Goal: Obtain resource: Obtain resource

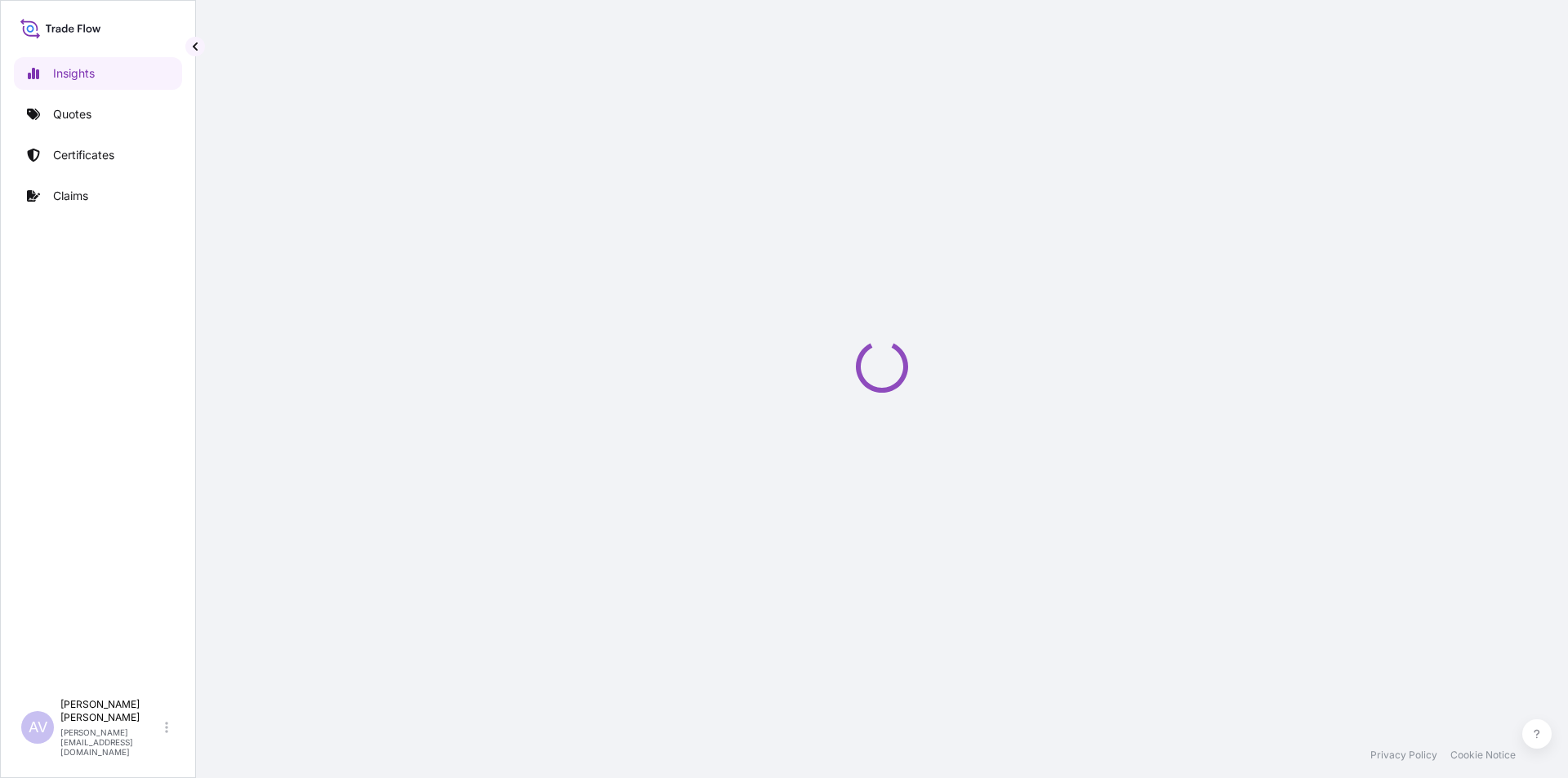
select select "2025"
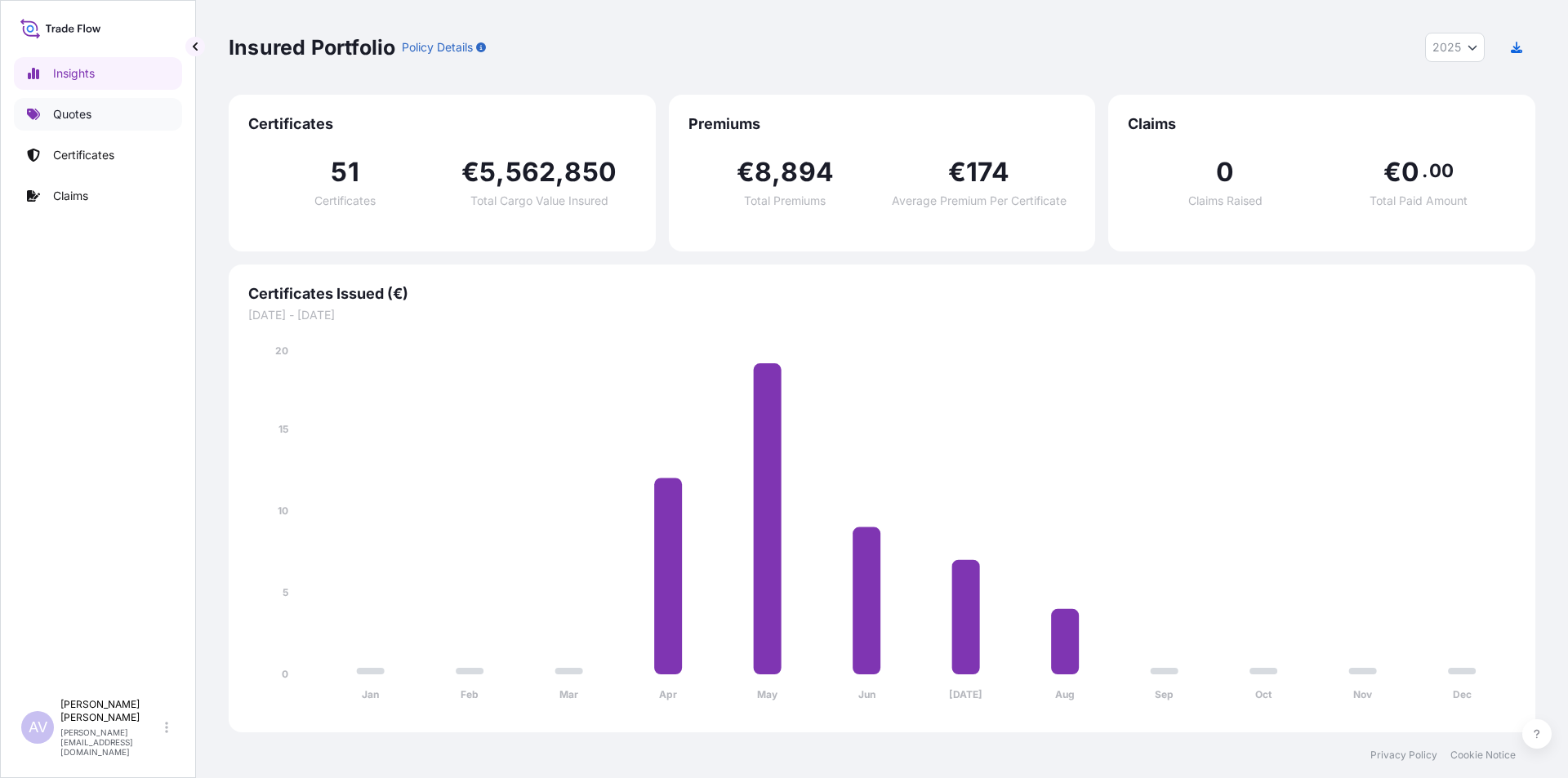
click at [61, 111] on p "Quotes" at bounding box center [72, 114] width 39 height 17
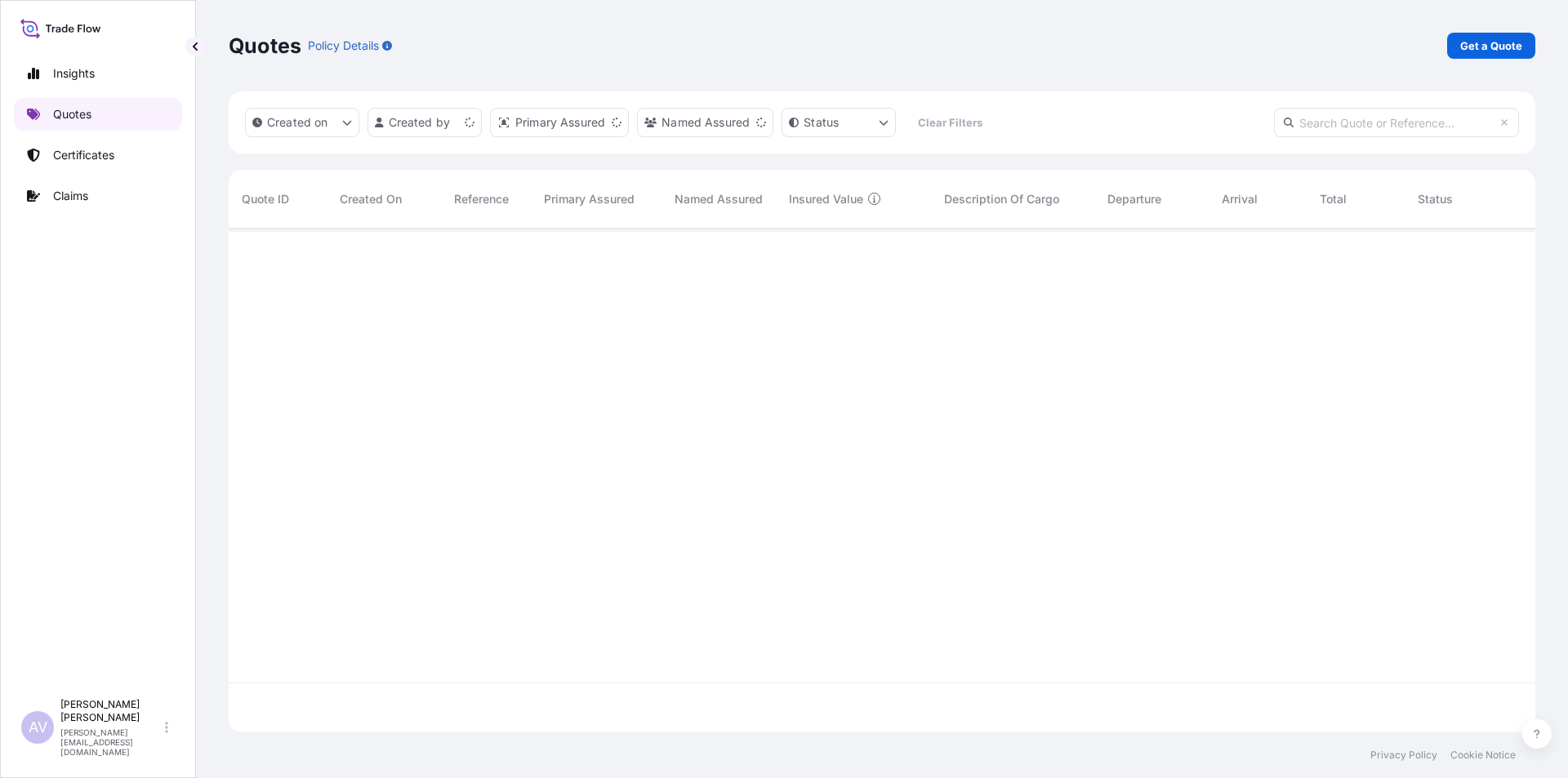
scroll to position [500, 1294]
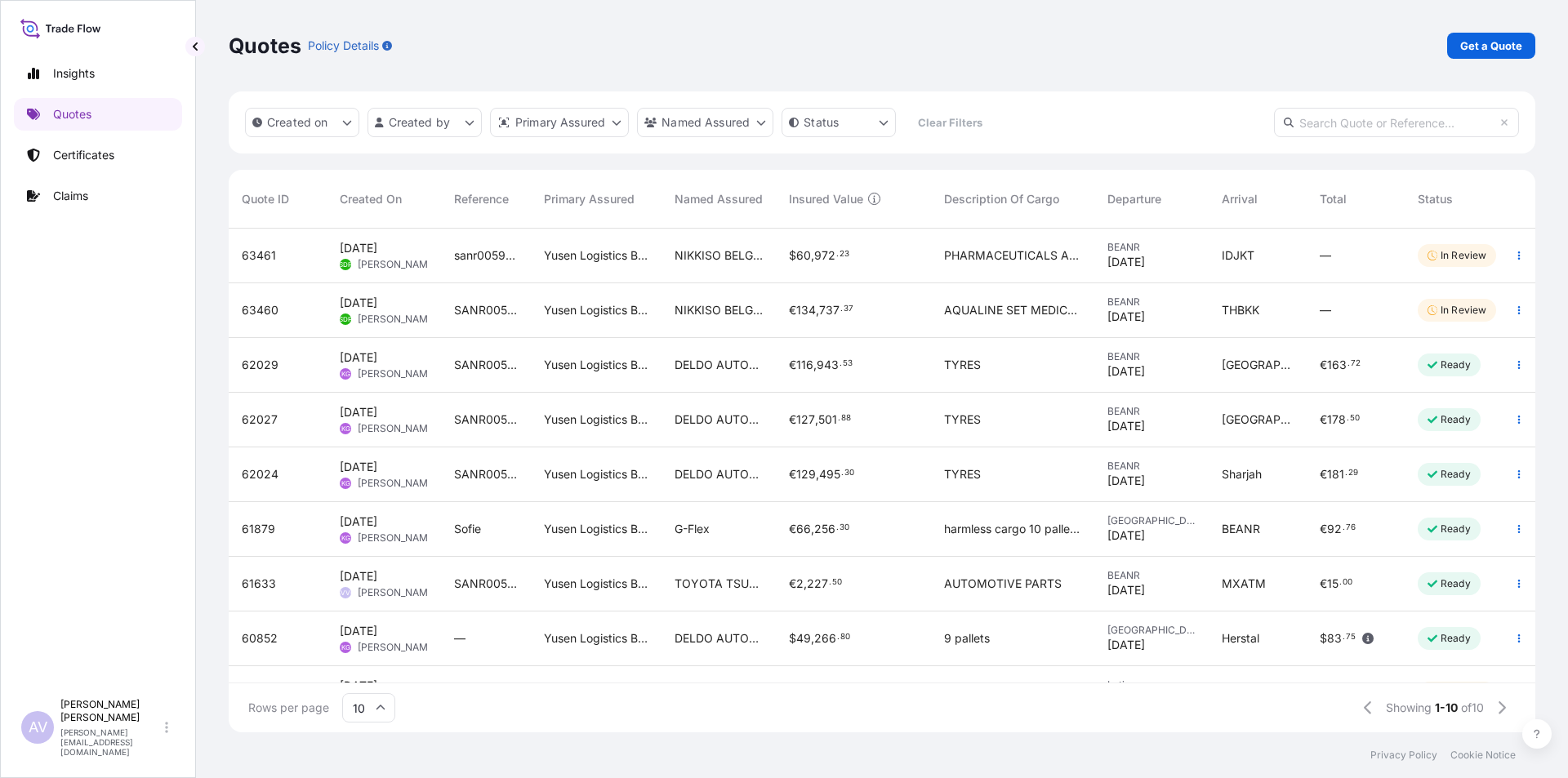
click at [266, 479] on span "62024" at bounding box center [260, 474] width 37 height 17
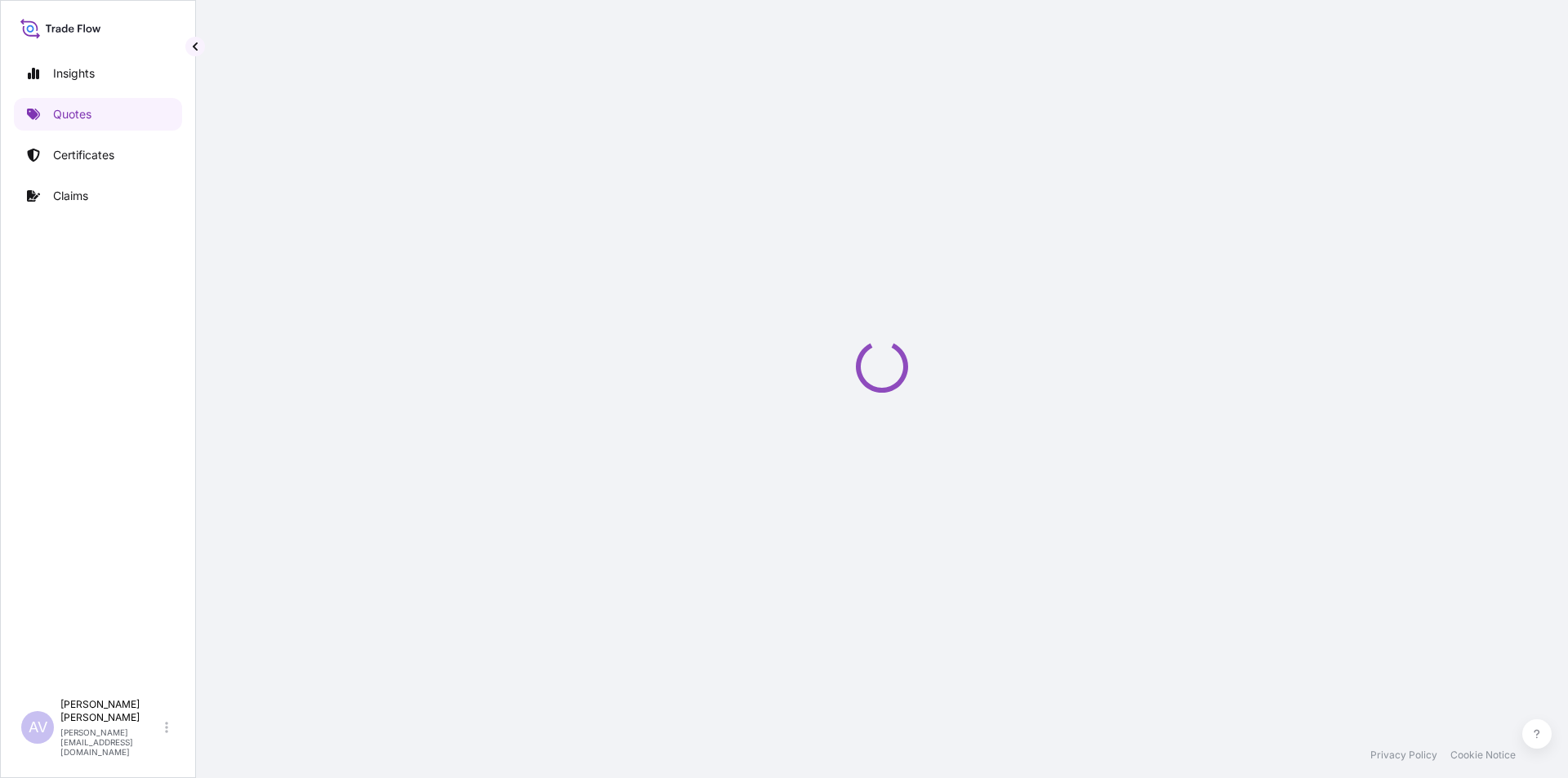
select select "Sea"
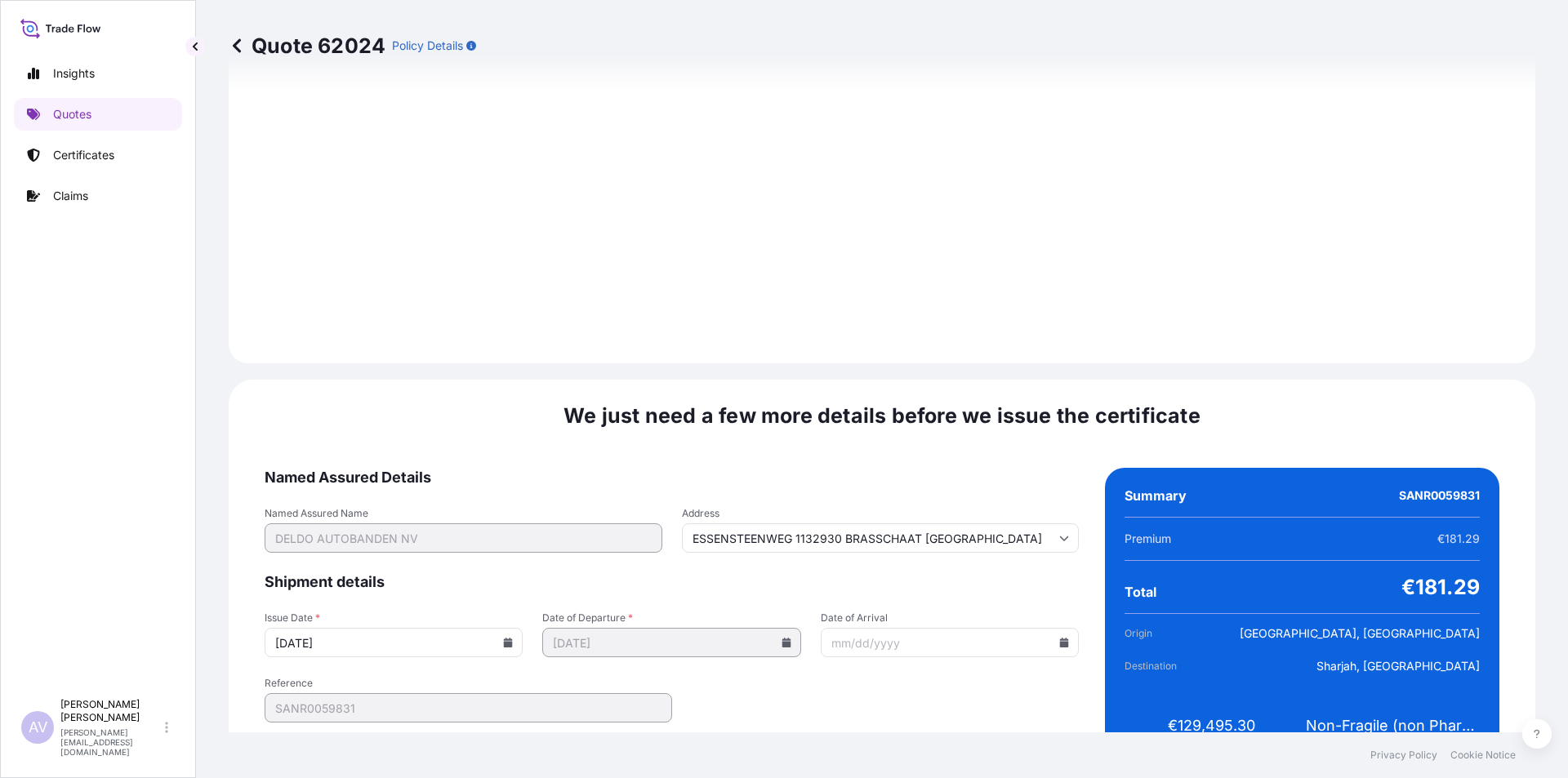
scroll to position [1679, 0]
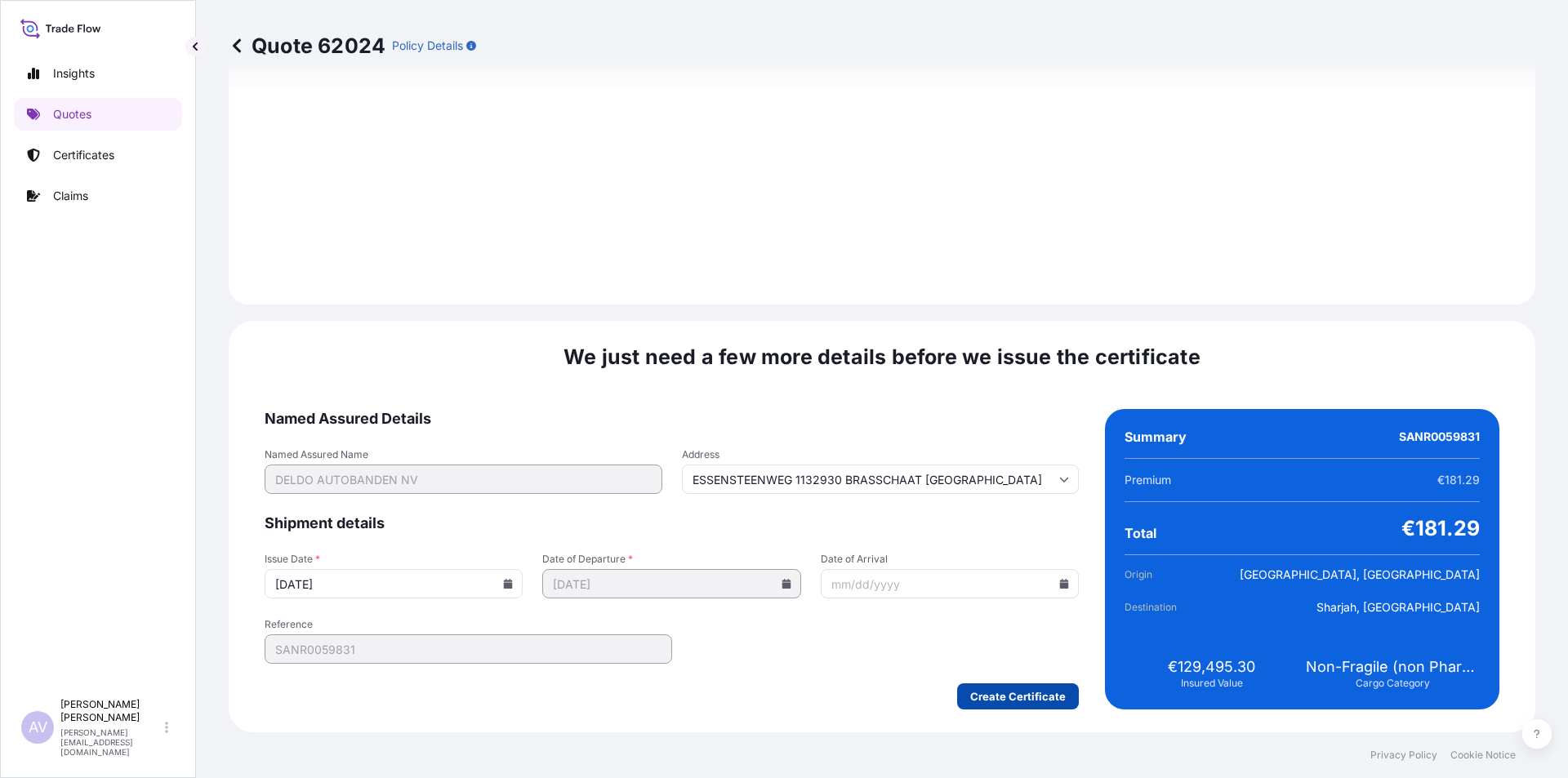
type input "ESSENSTEENWEG 1132930 BRASSCHAAT Belgium"
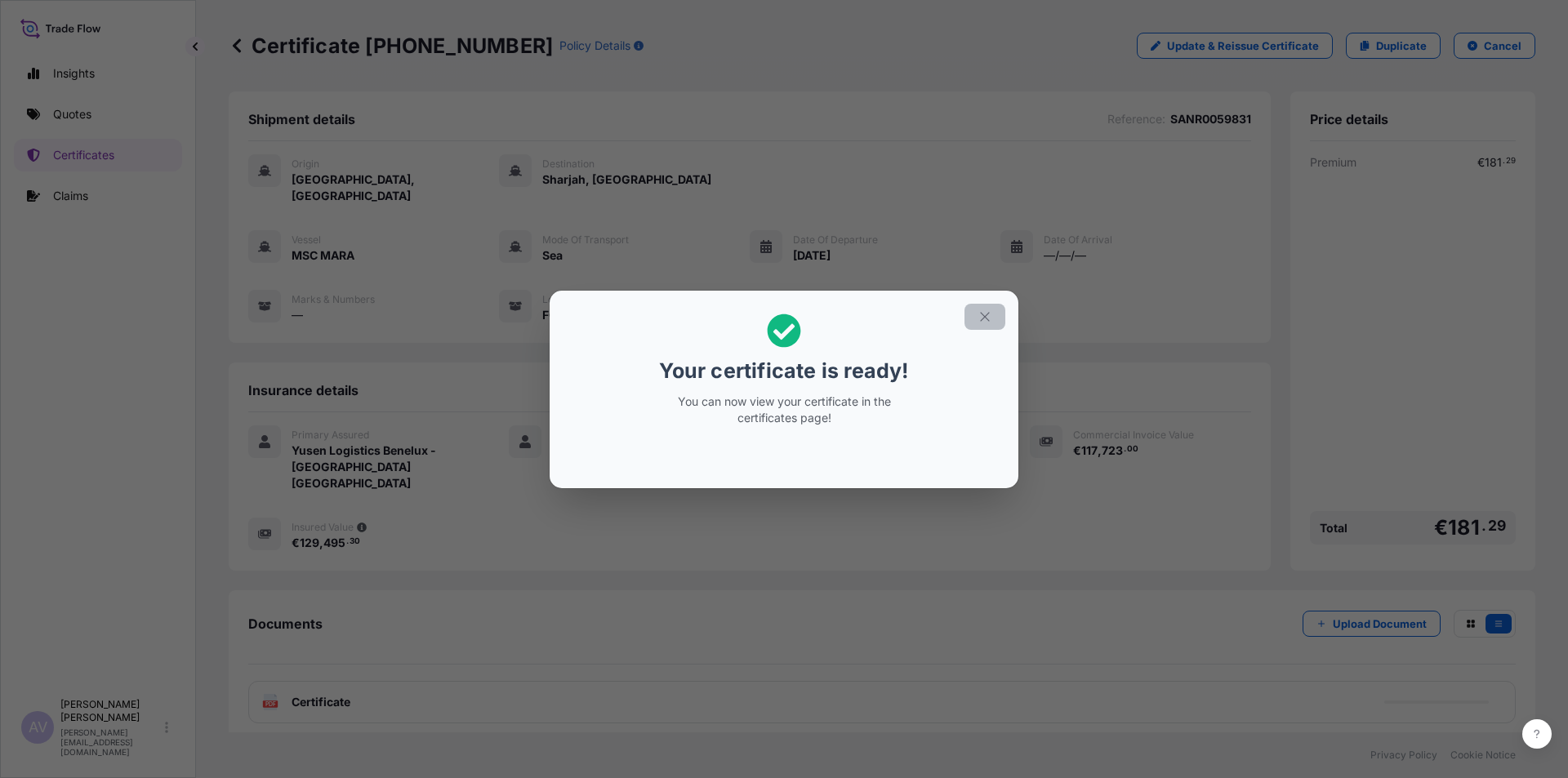
click at [980, 320] on icon "button" at bounding box center [984, 317] width 15 height 15
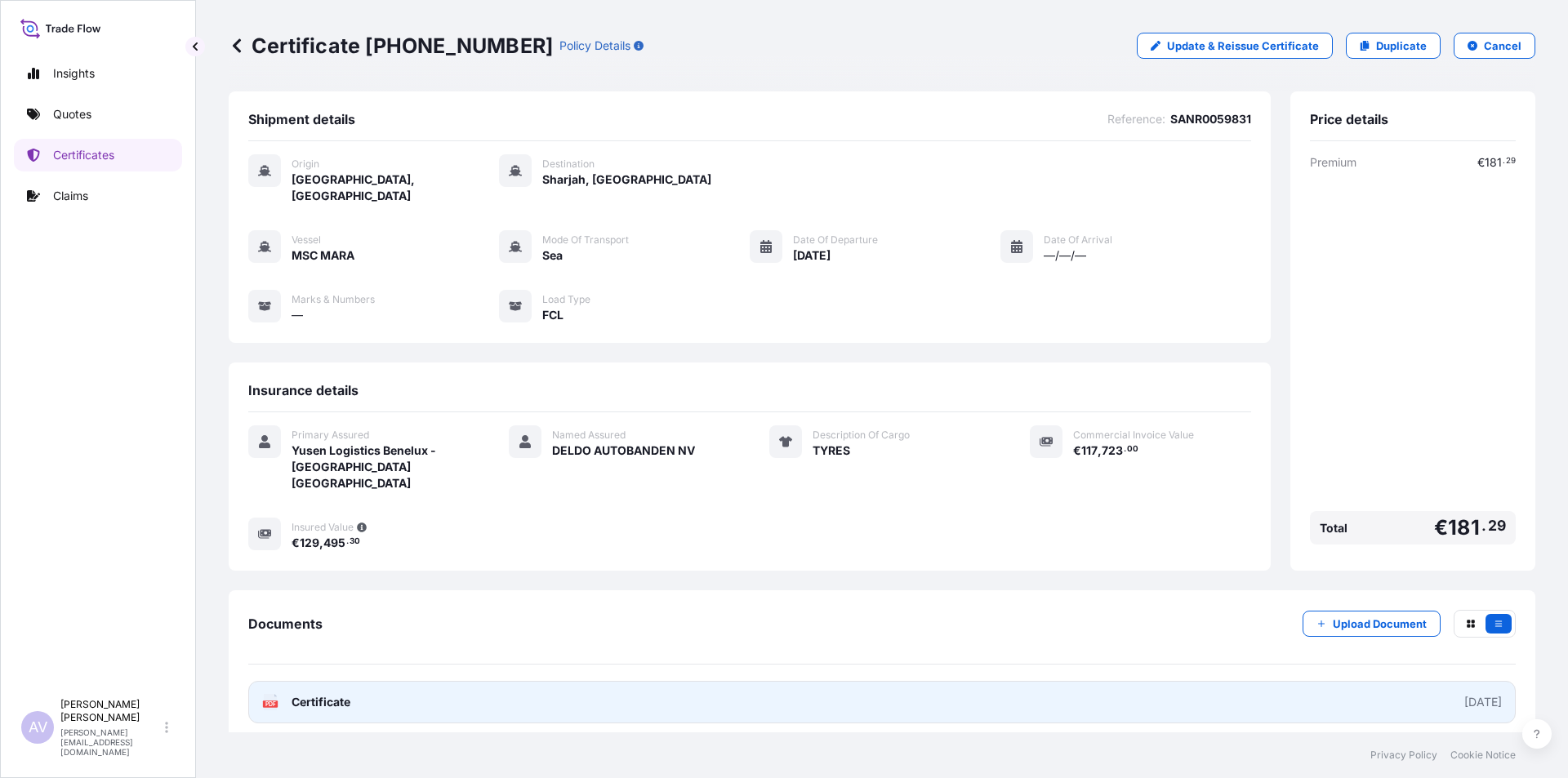
click at [275, 701] on text "PDF" at bounding box center [270, 703] width 11 height 6
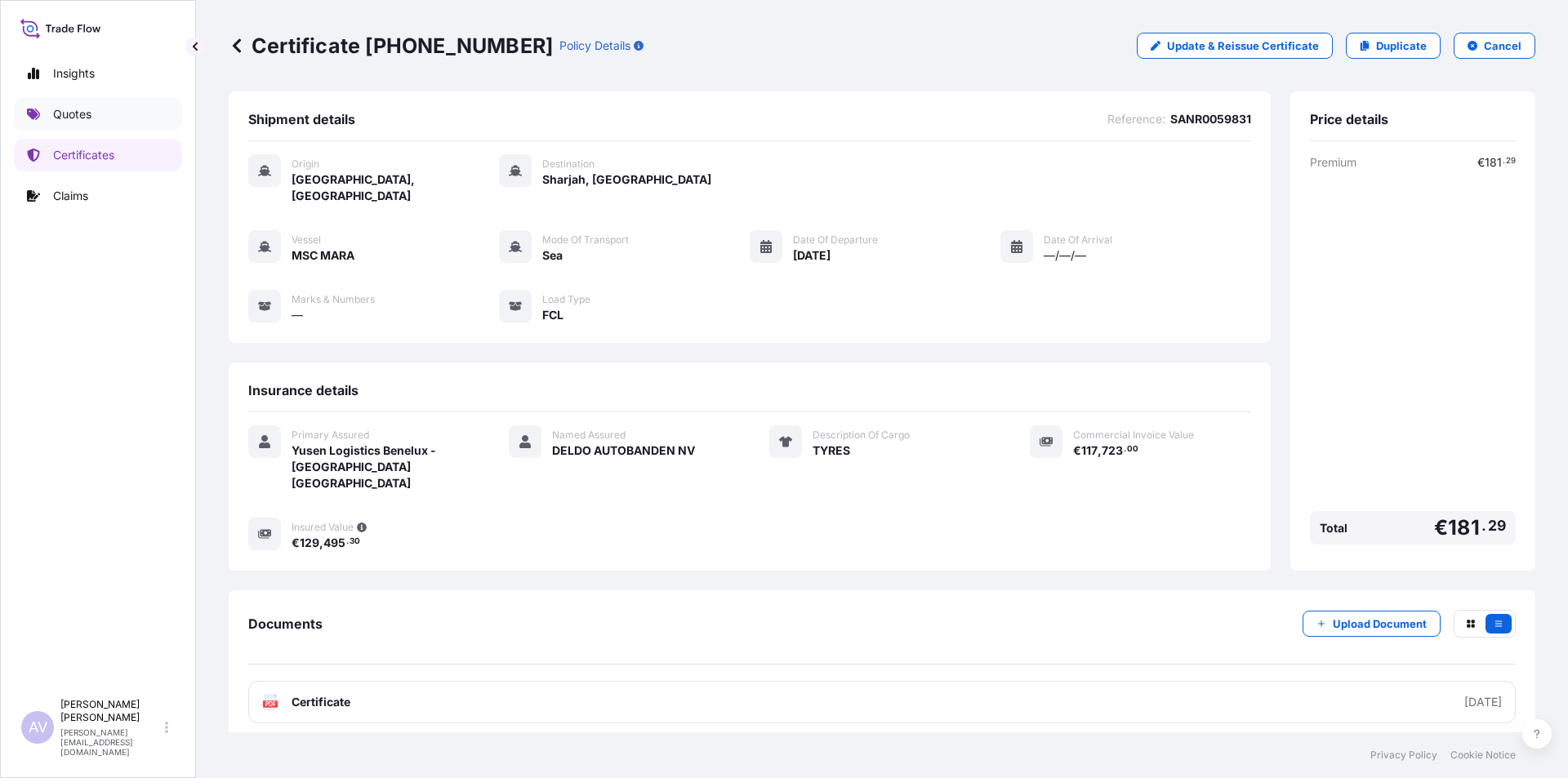
click at [77, 116] on p "Quotes" at bounding box center [72, 114] width 39 height 17
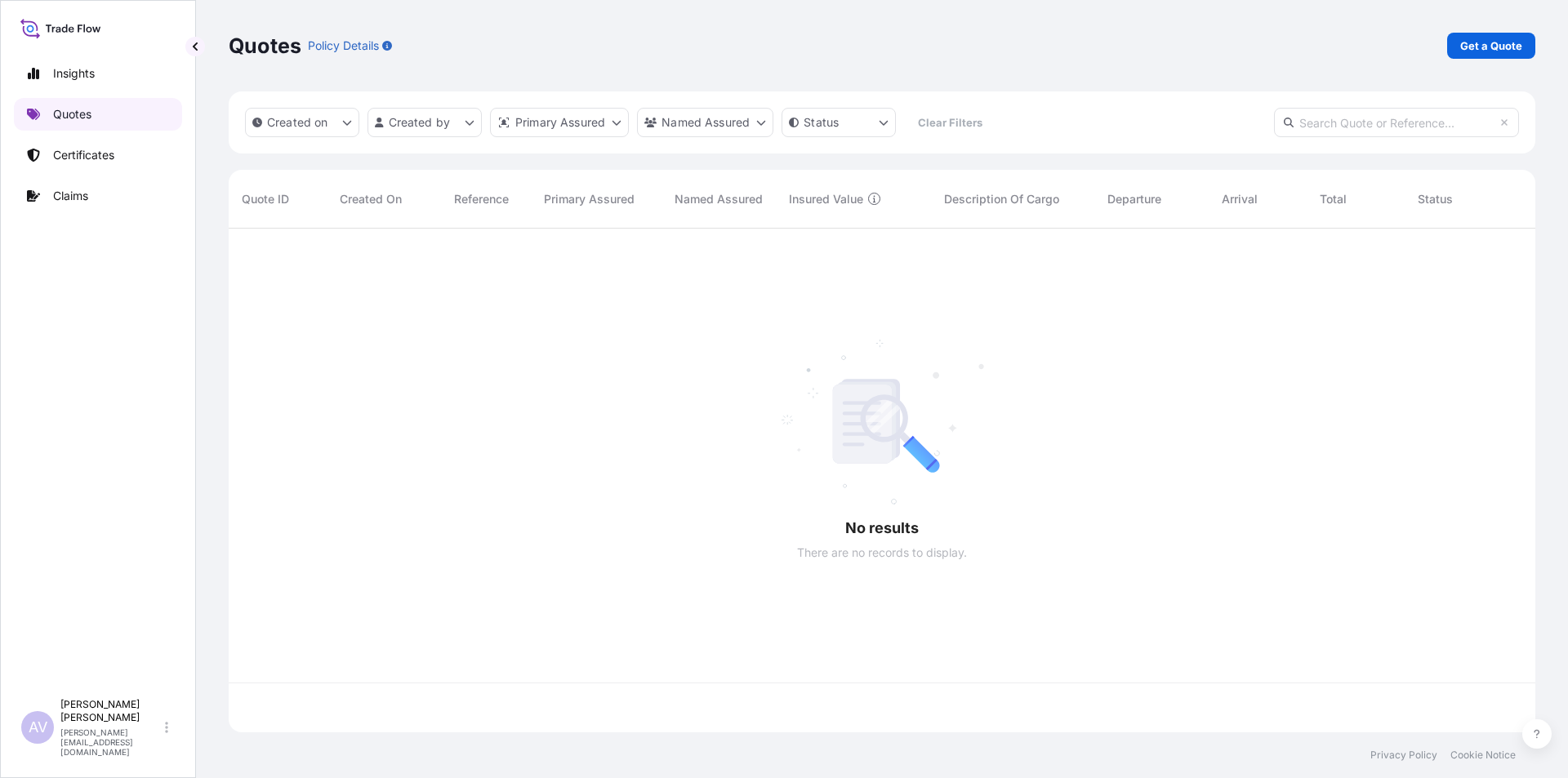
scroll to position [500, 1294]
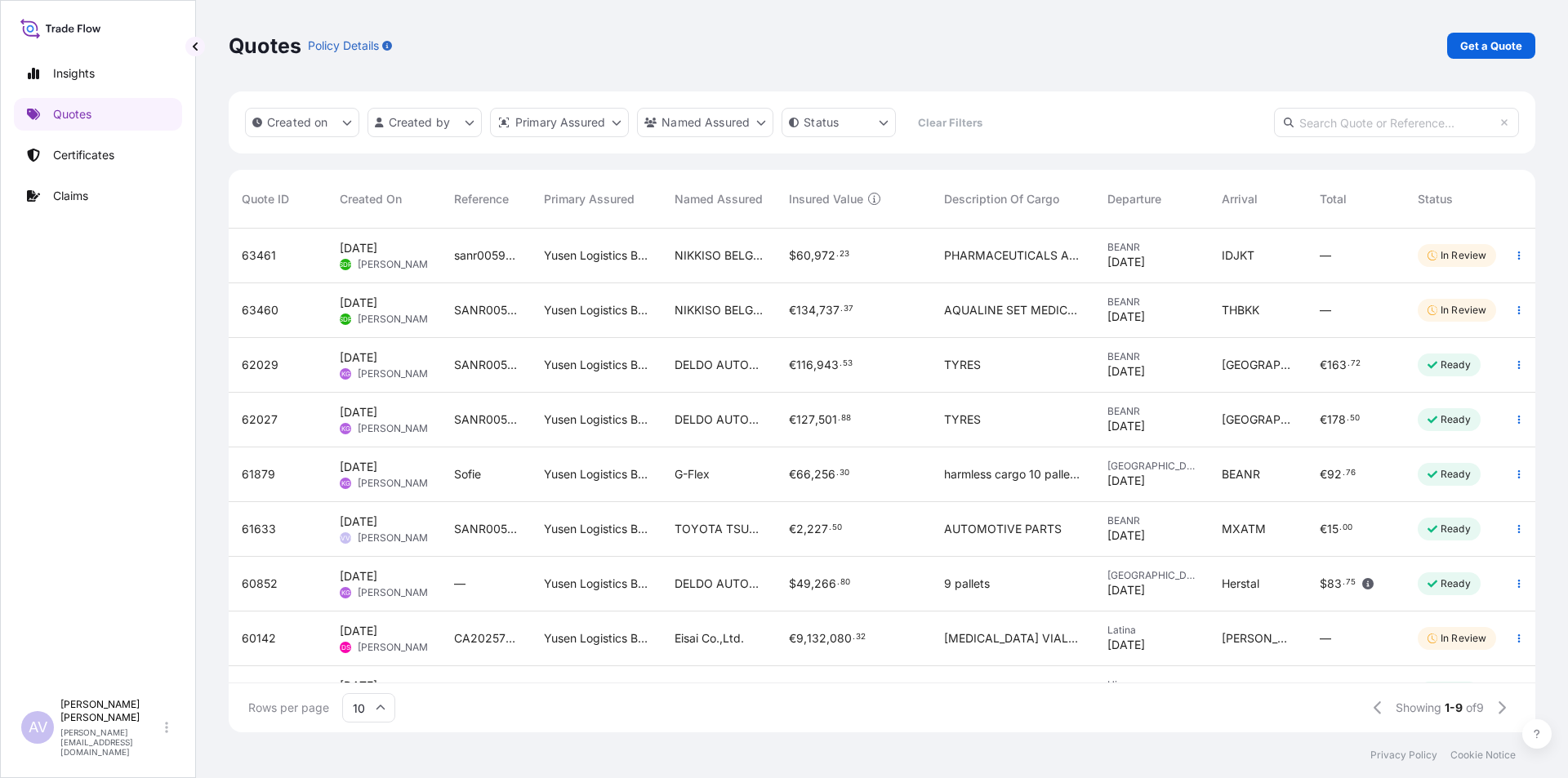
click at [370, 425] on span "Kimberly Goeman" at bounding box center [397, 428] width 79 height 13
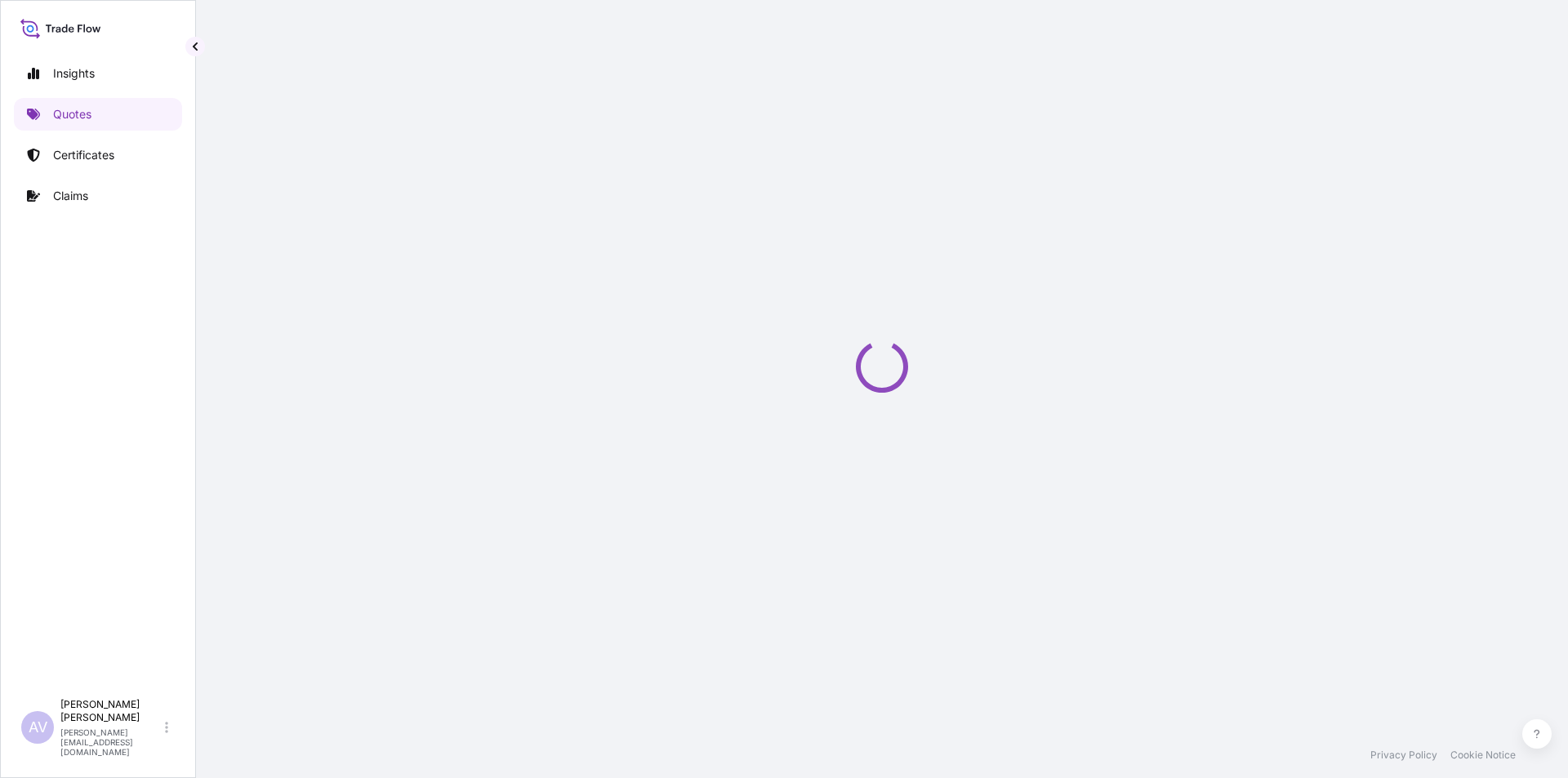
select select "Sea"
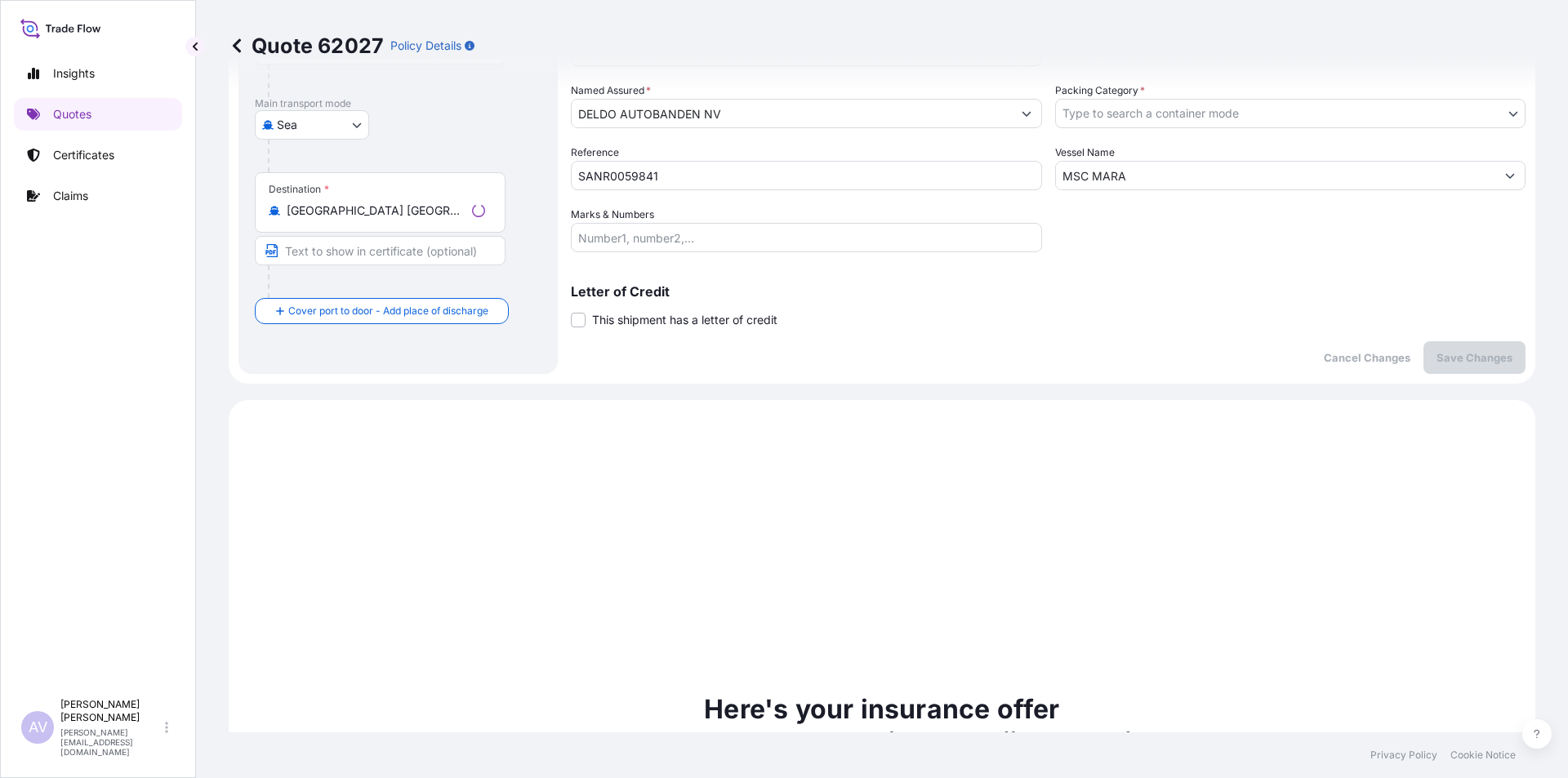
scroll to position [559, 0]
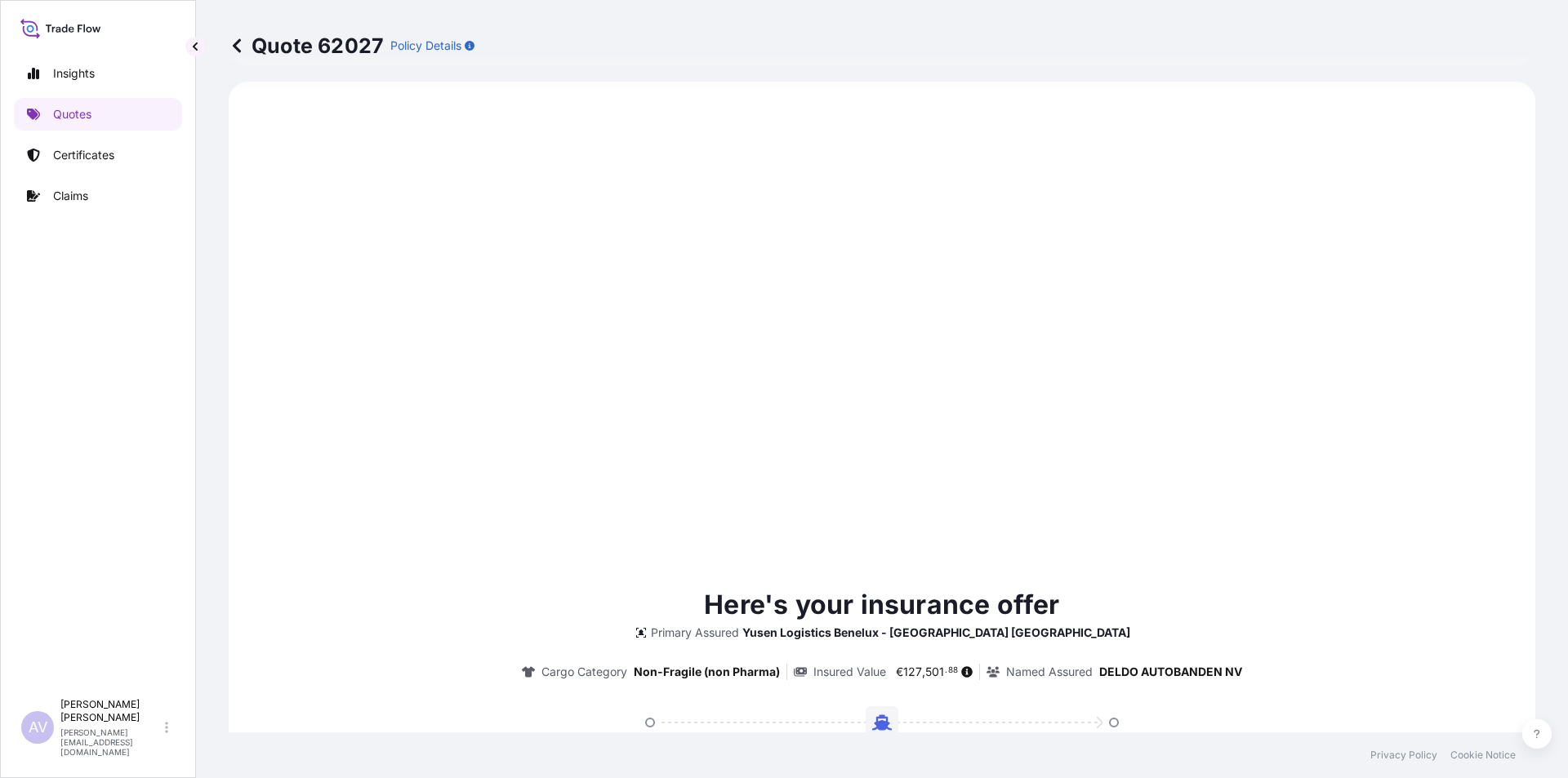
type input "08/18/2025"
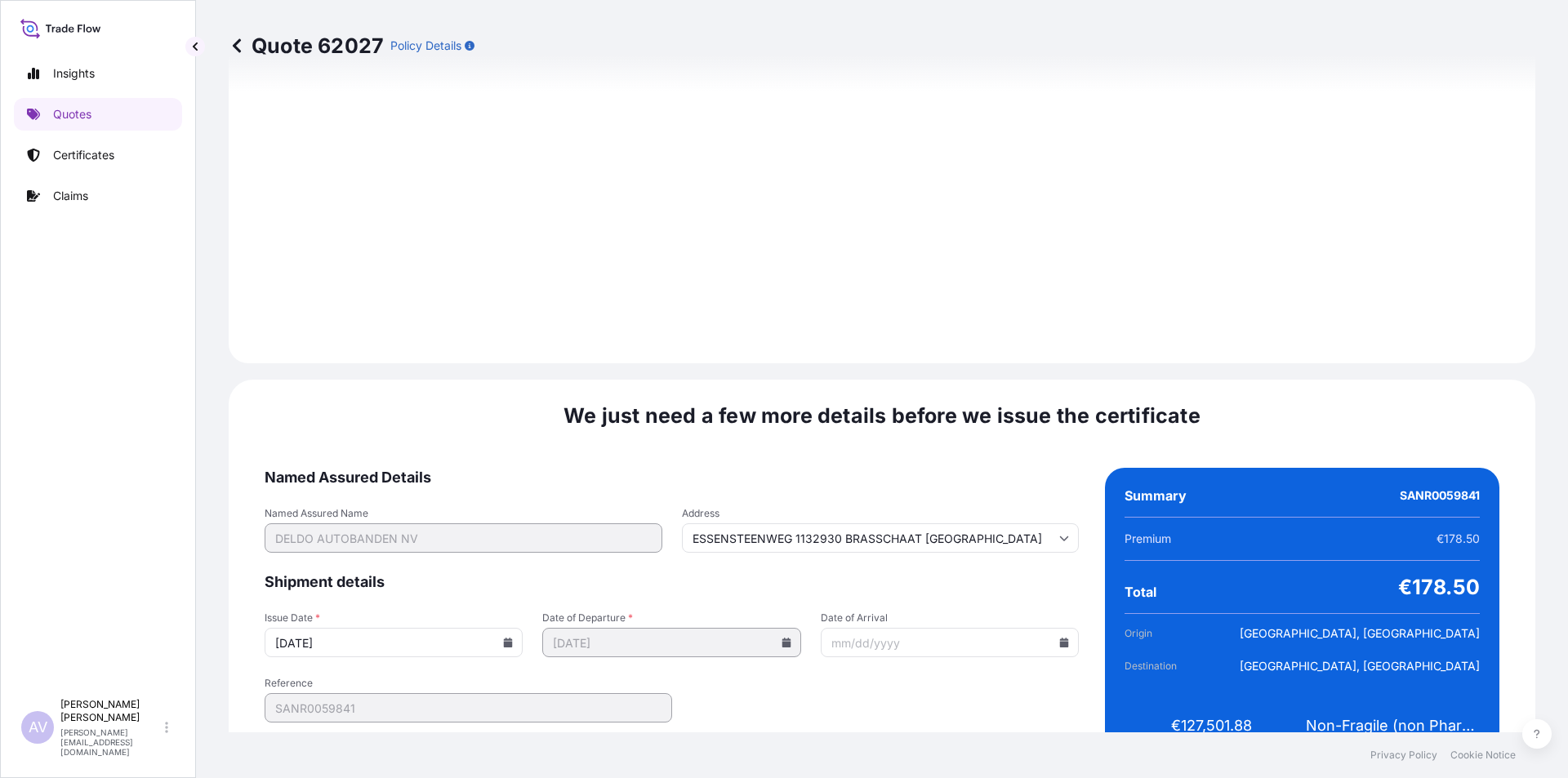
scroll to position [1679, 0]
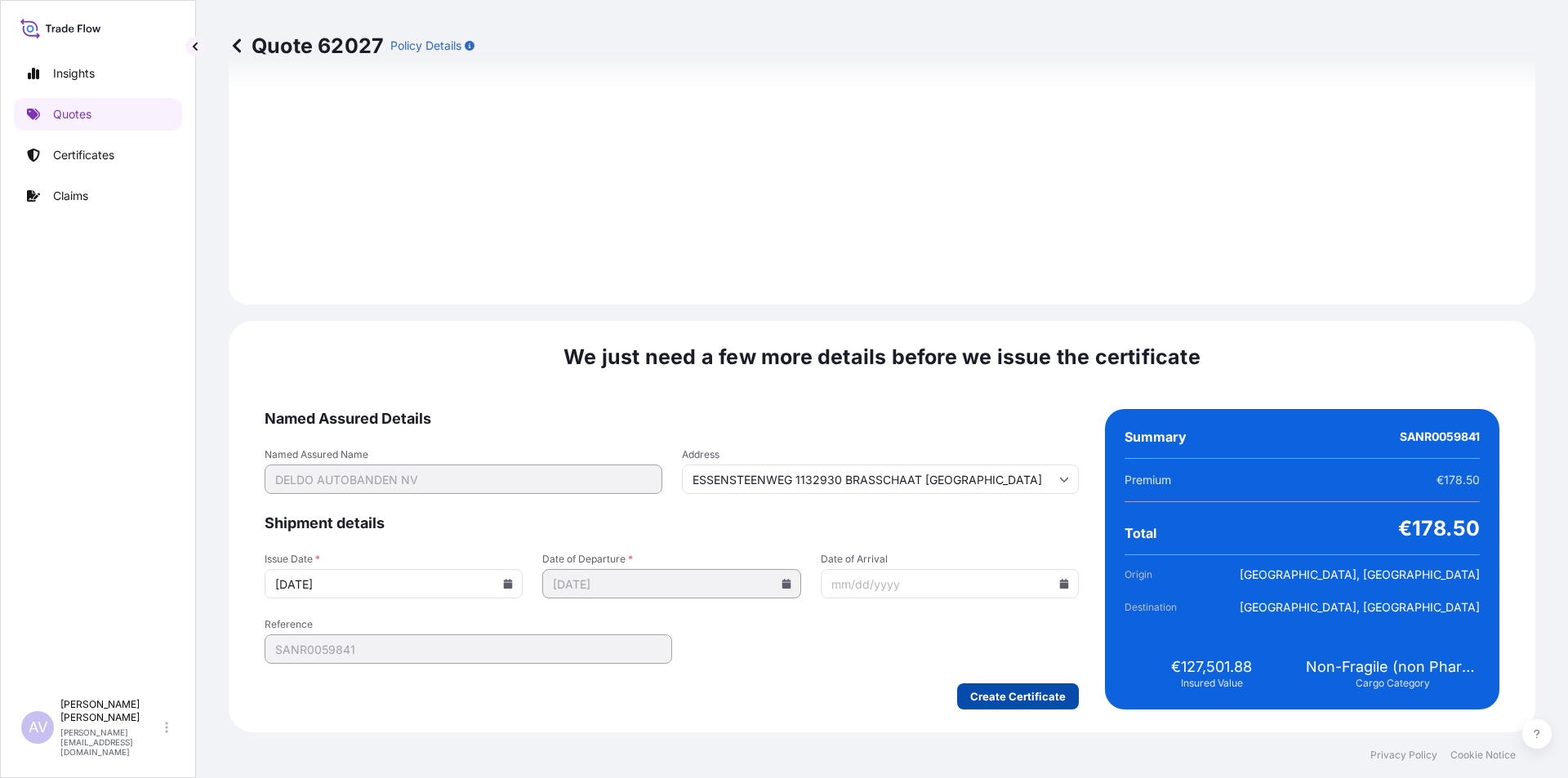
type input "ESSENSTEENWEG 1132930 BRASSCHAAT Belgium"
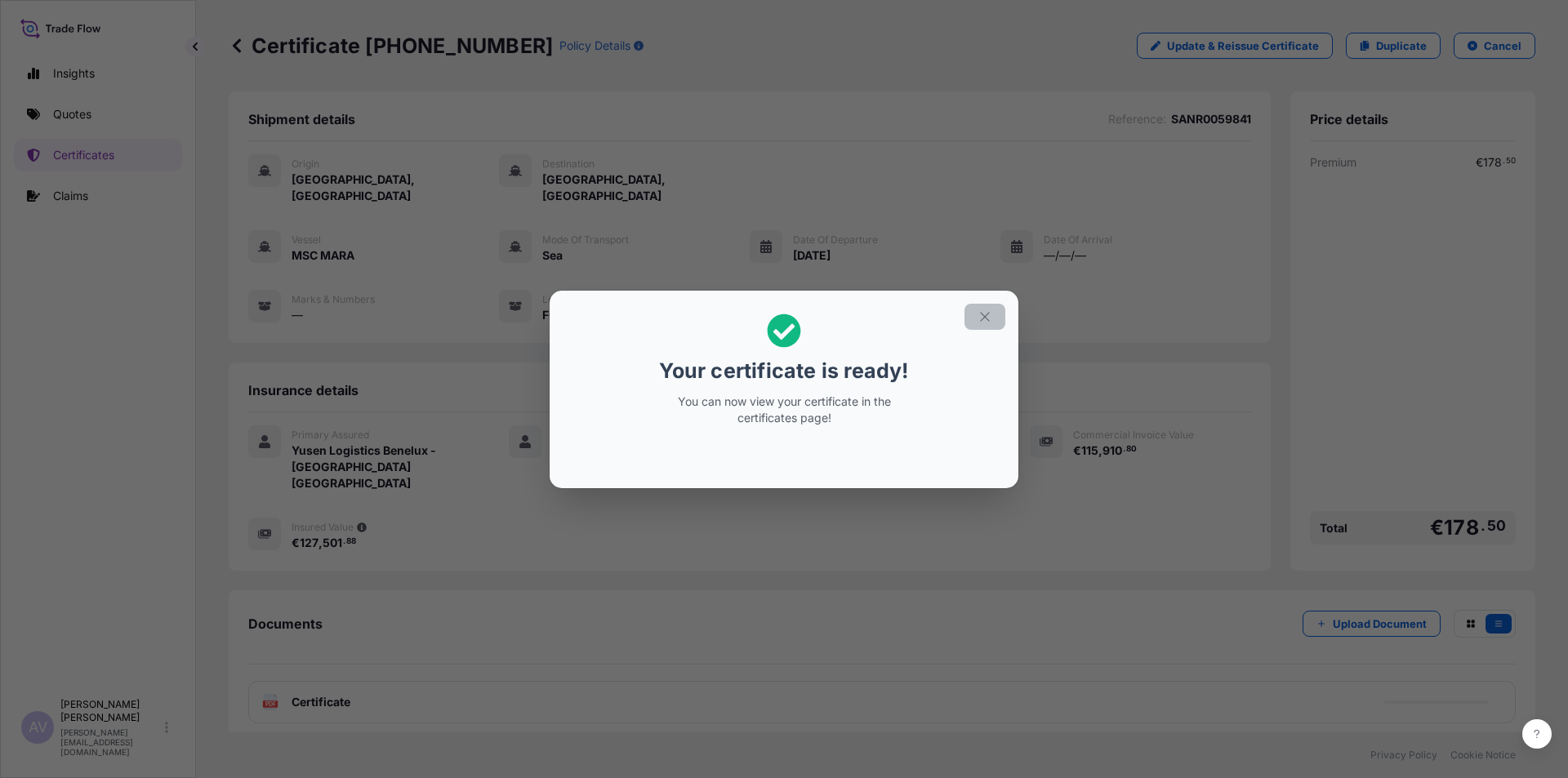
click at [981, 316] on icon "button" at bounding box center [984, 317] width 15 height 15
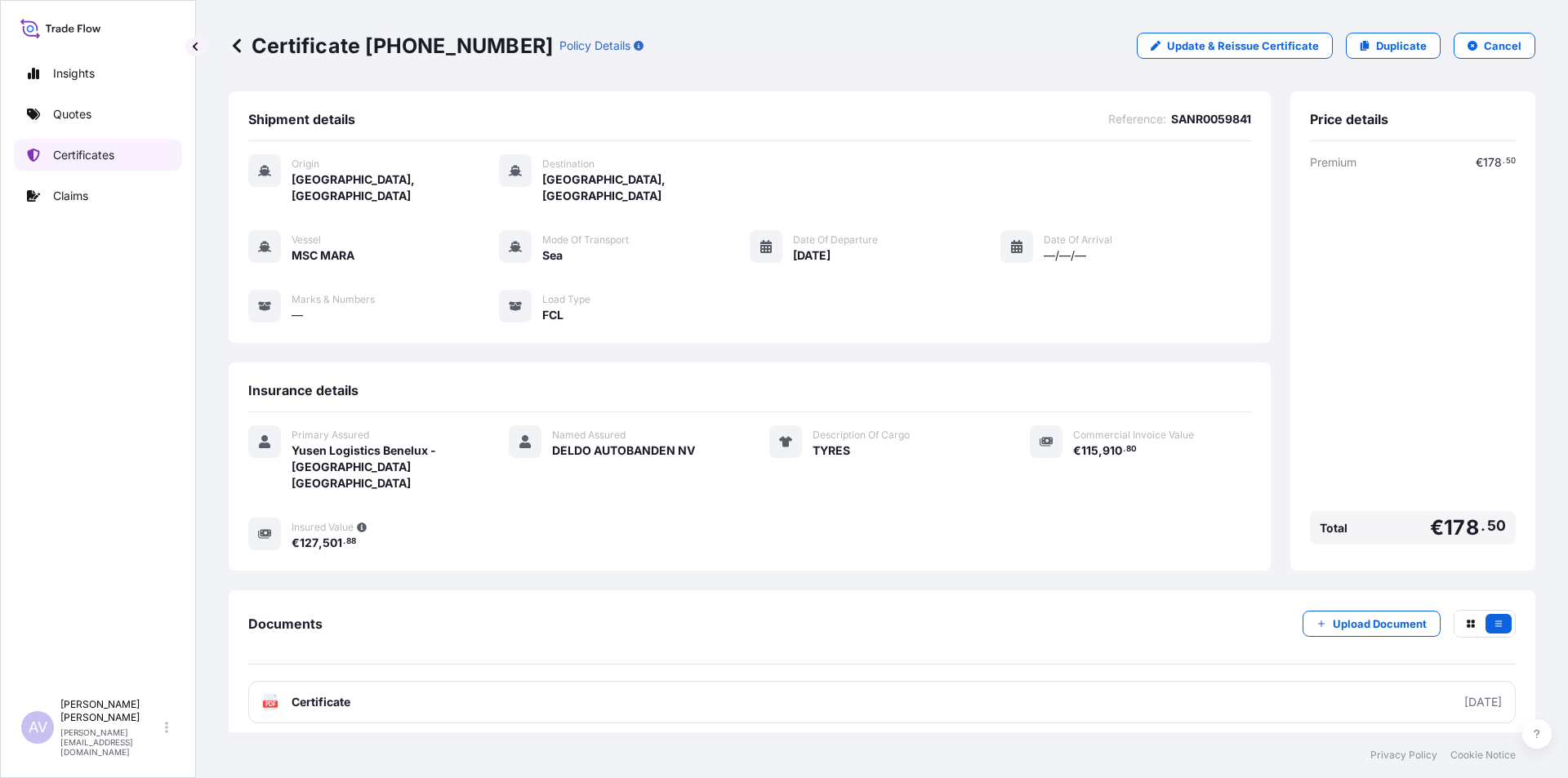
click at [89, 156] on p "Certificates" at bounding box center [83, 155] width 61 height 17
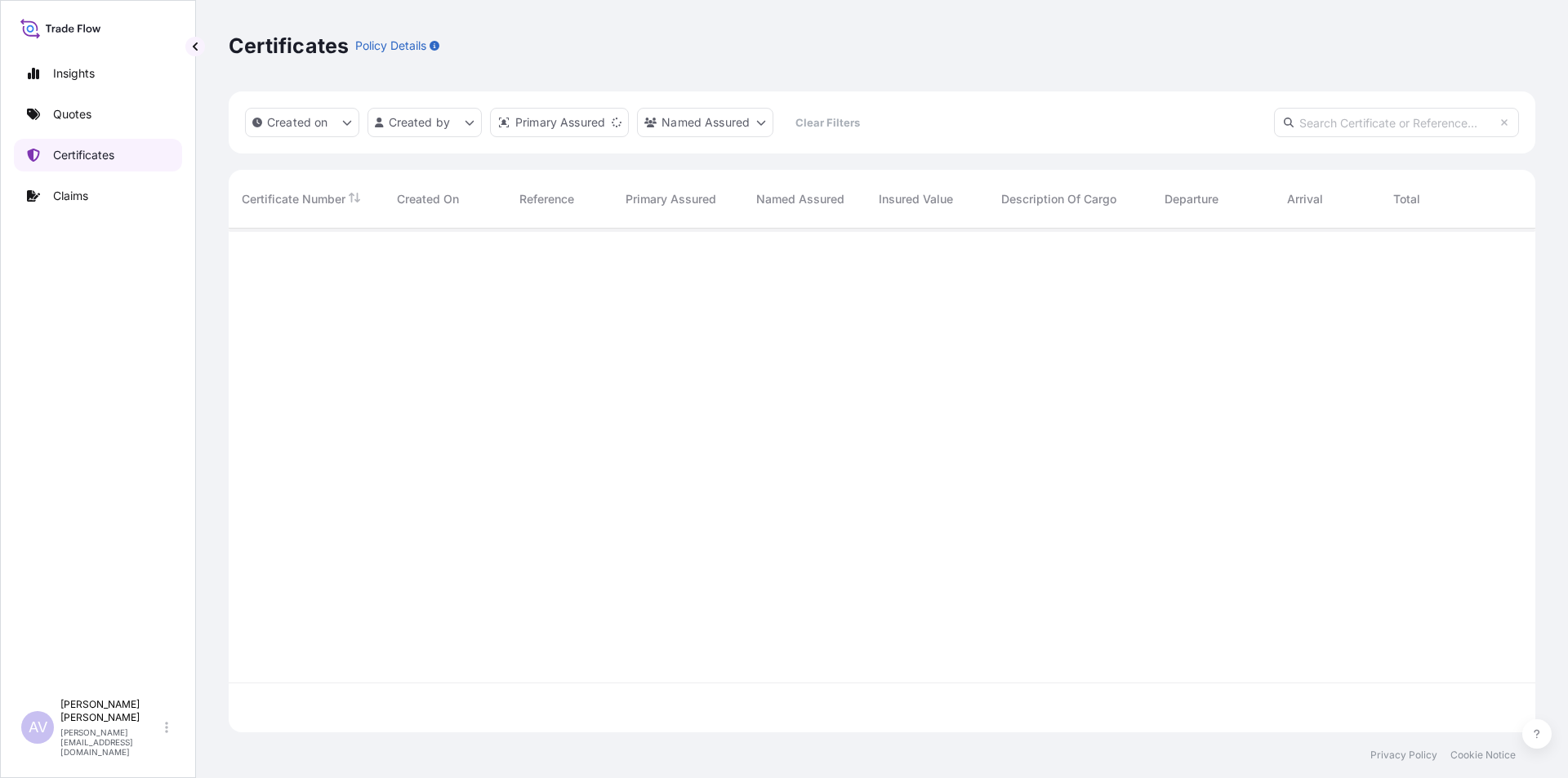
scroll to position [500, 1294]
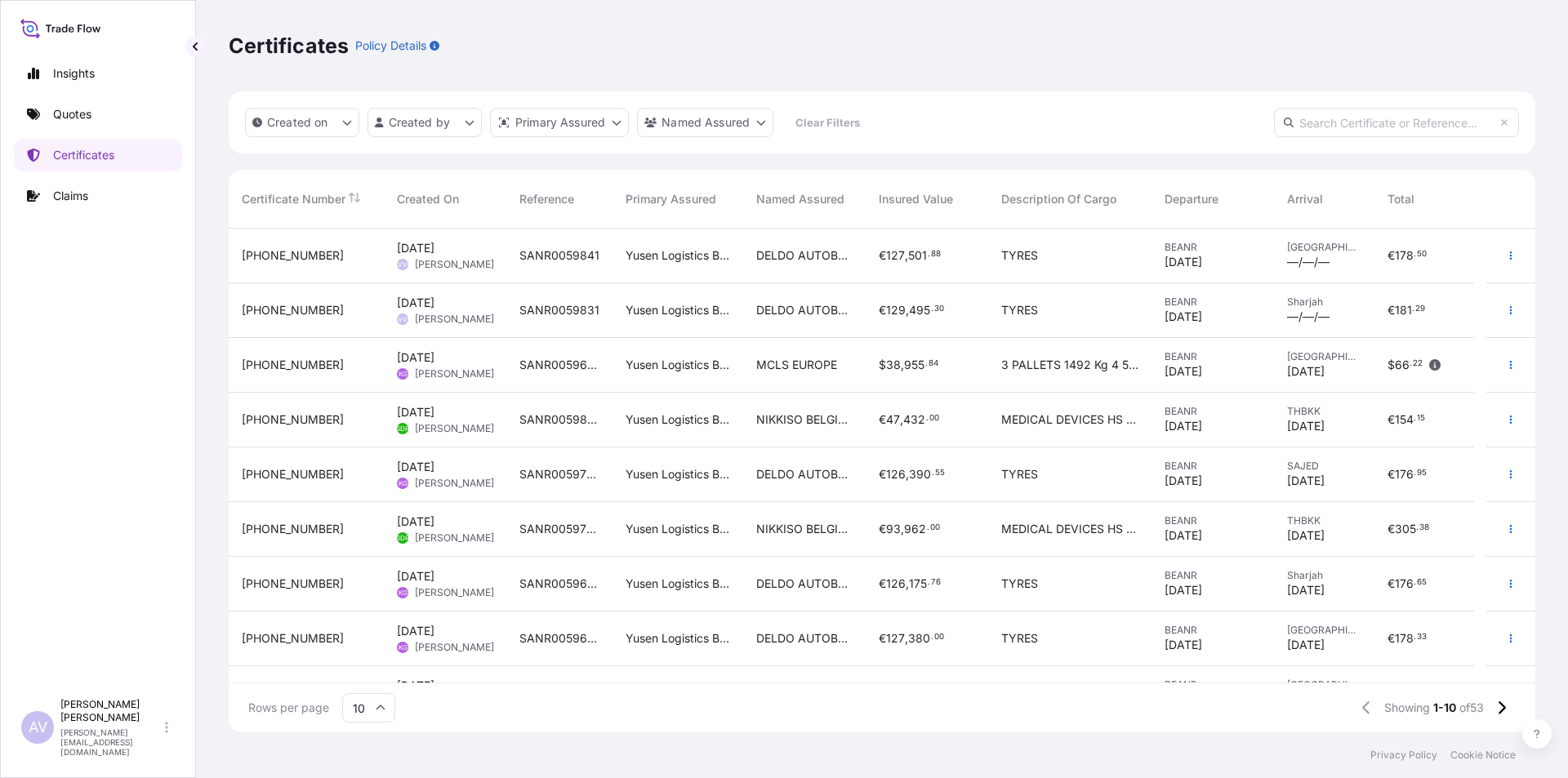
click at [320, 257] on div "31721-55-1" at bounding box center [305, 255] width 129 height 17
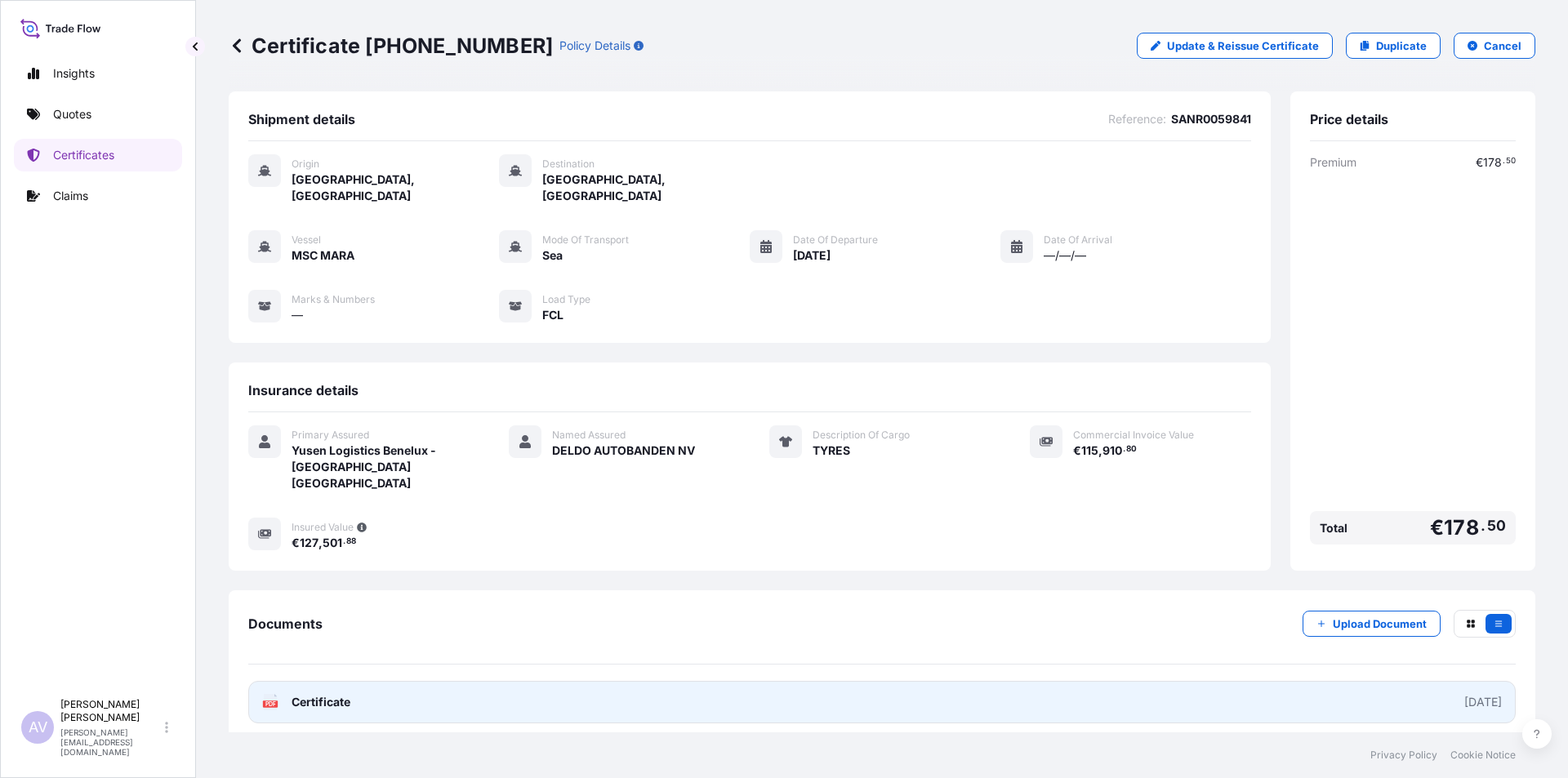
click at [268, 701] on text "PDF" at bounding box center [270, 703] width 11 height 6
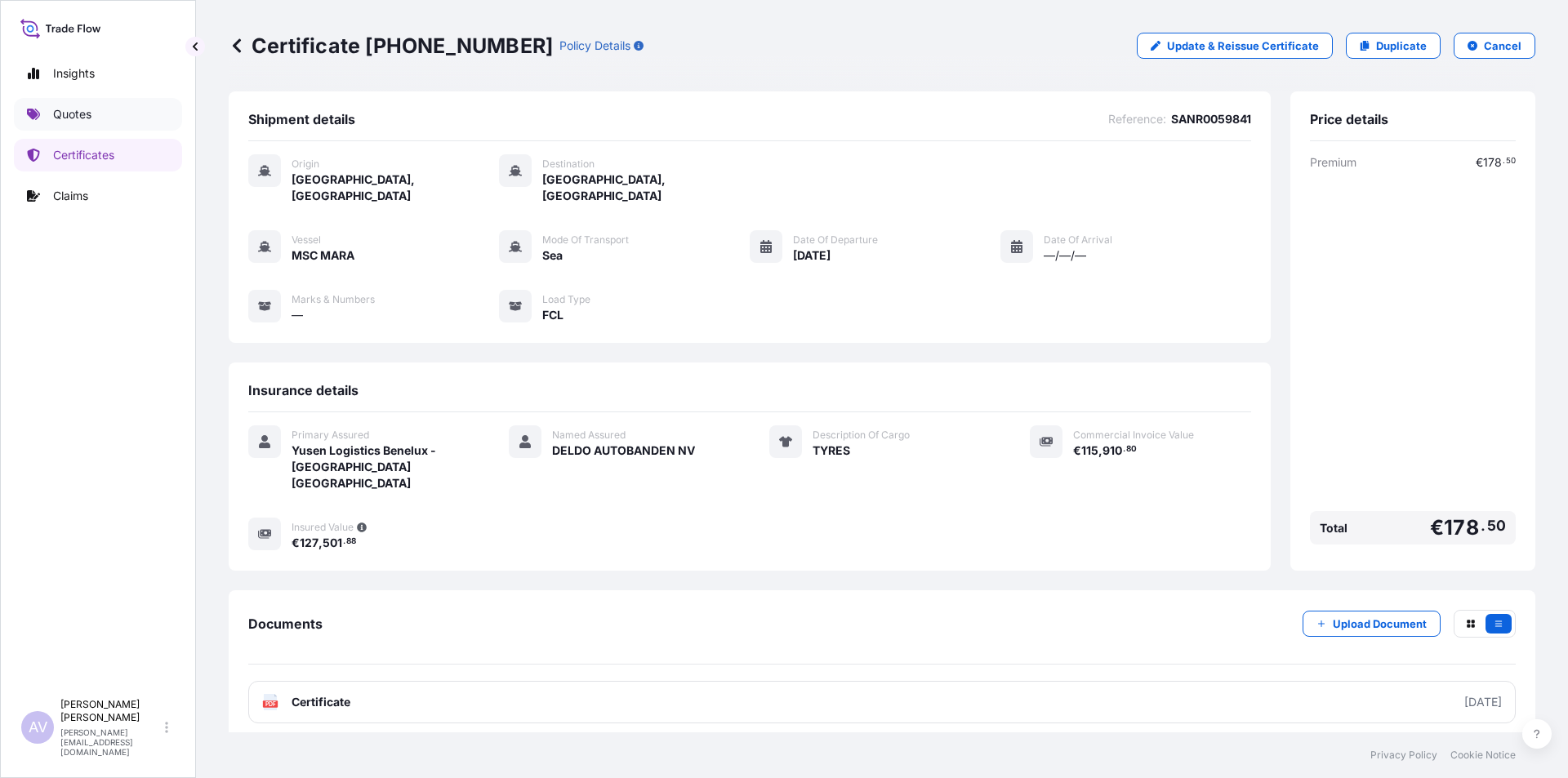
click at [66, 118] on p "Quotes" at bounding box center [72, 114] width 39 height 17
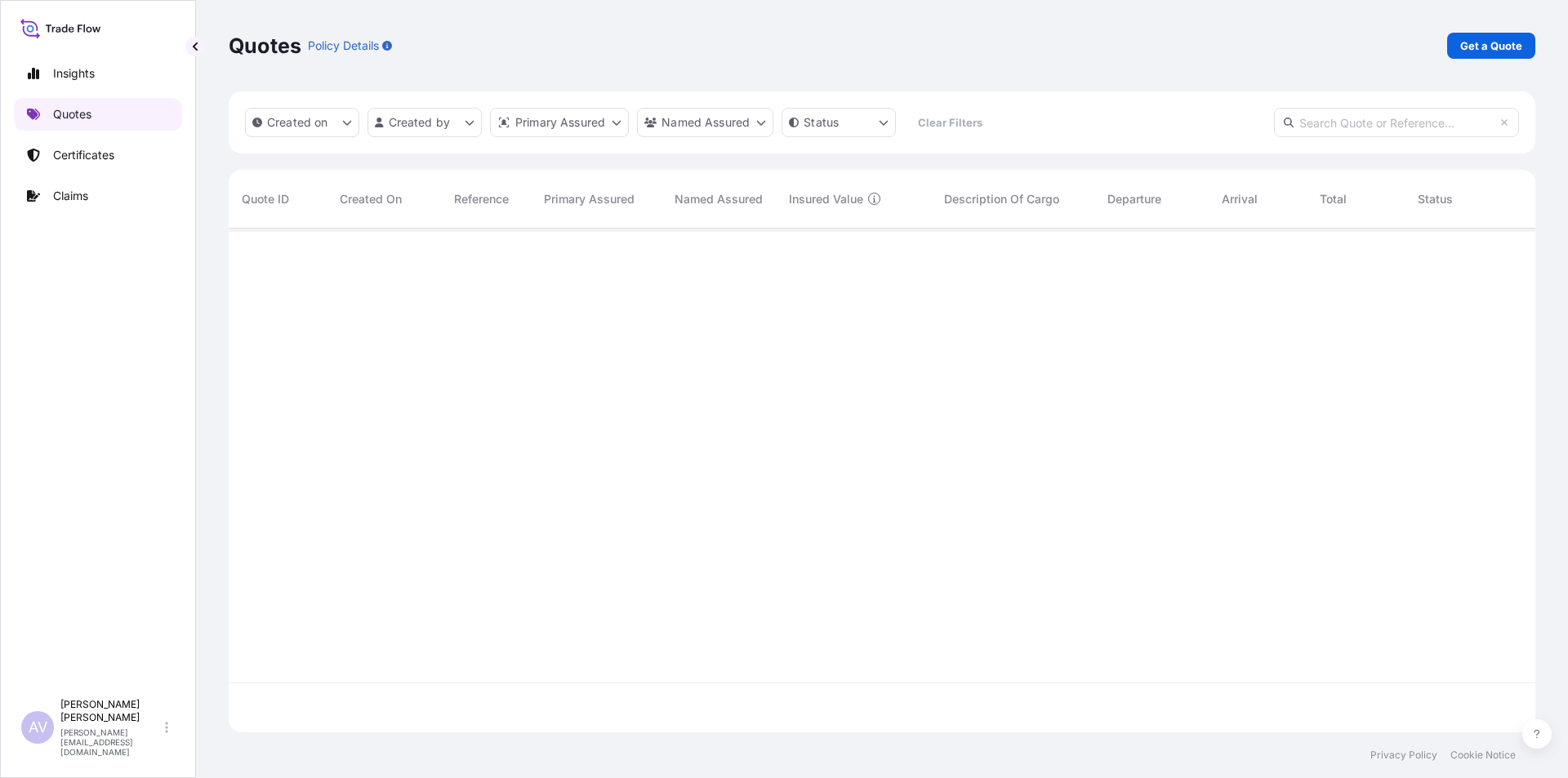
scroll to position [500, 1294]
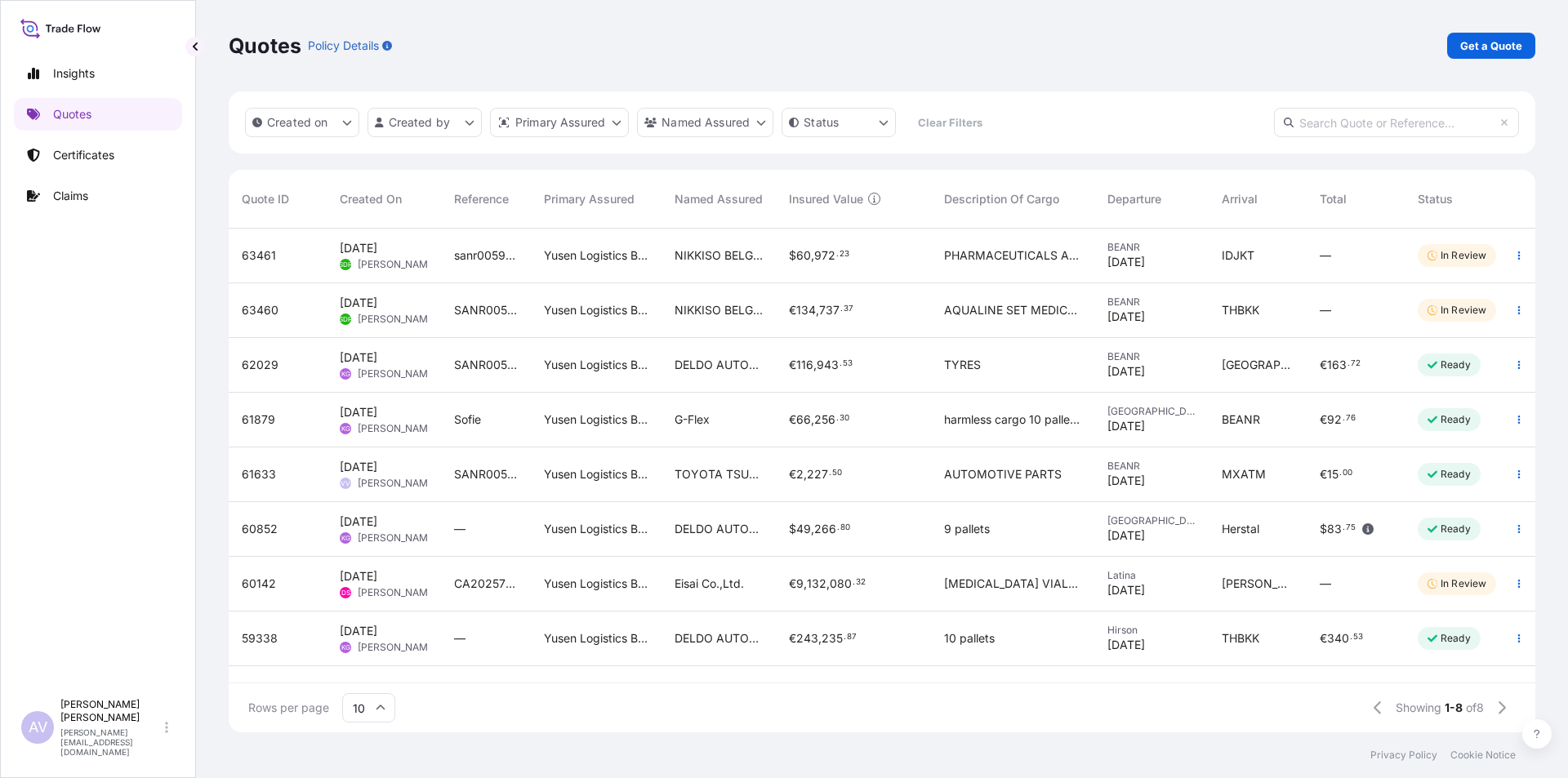
click at [257, 368] on span "62029" at bounding box center [260, 365] width 37 height 17
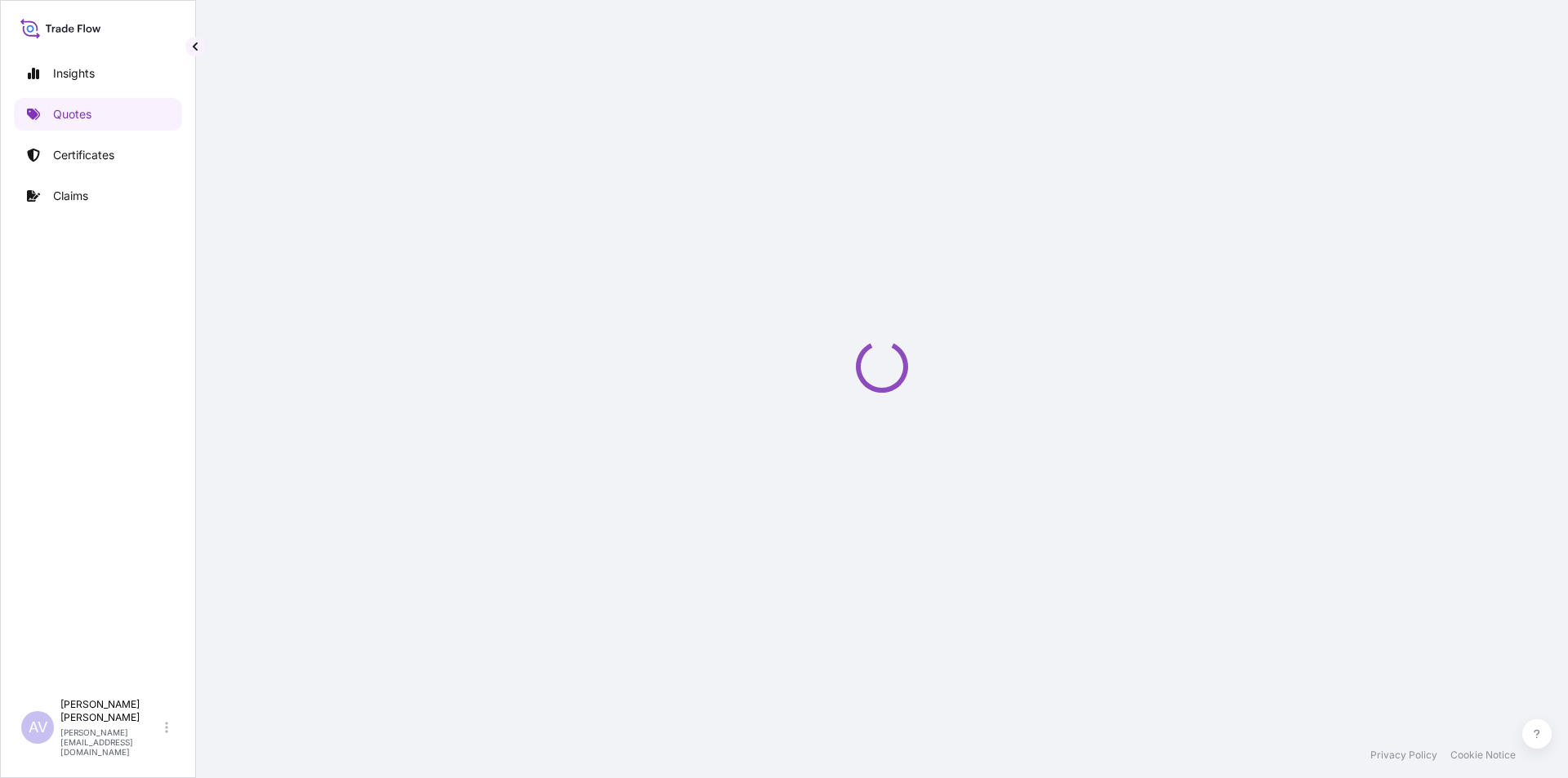
select select "Sea"
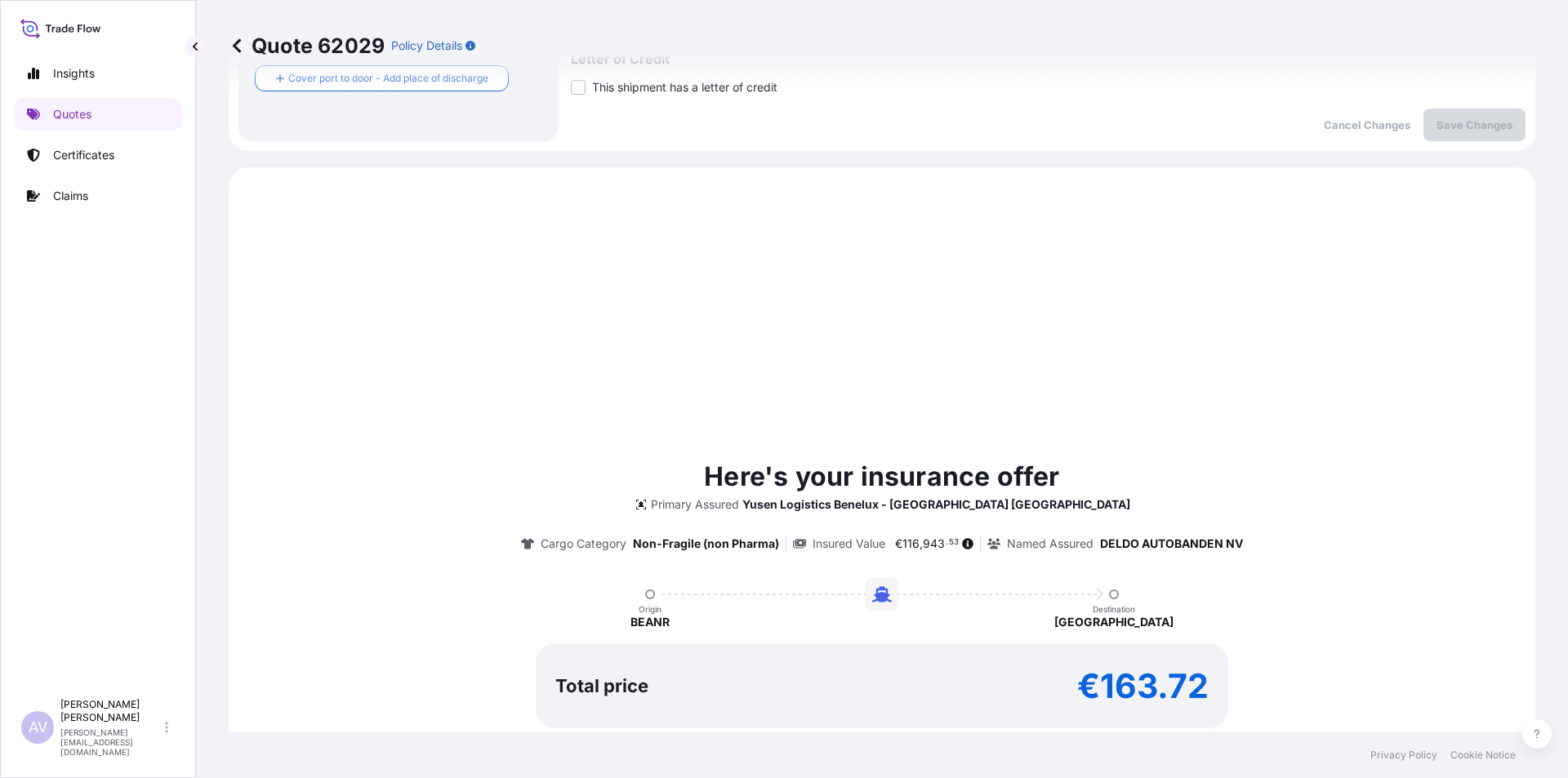
scroll to position [559, 0]
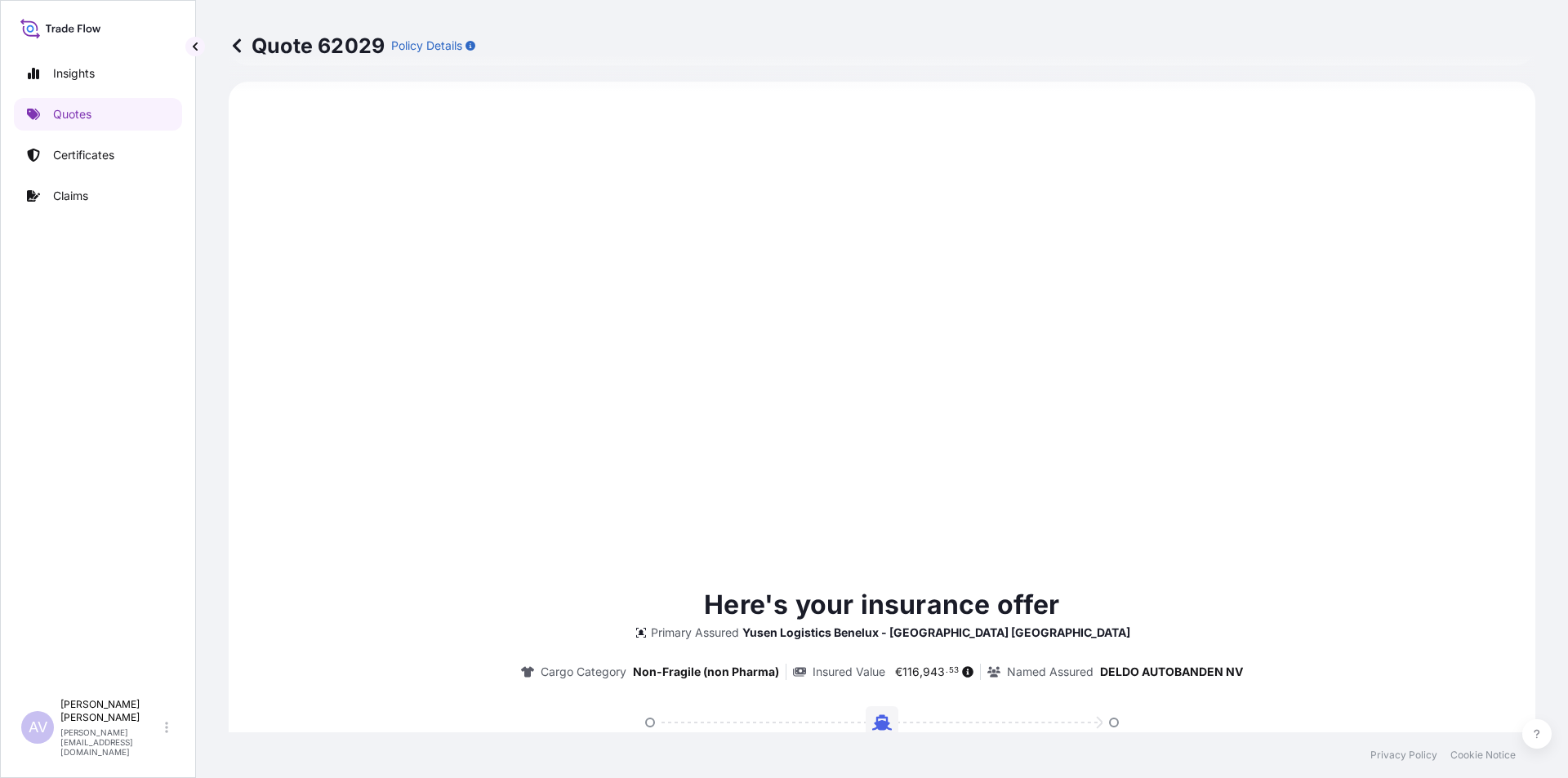
type input "08/18/2025"
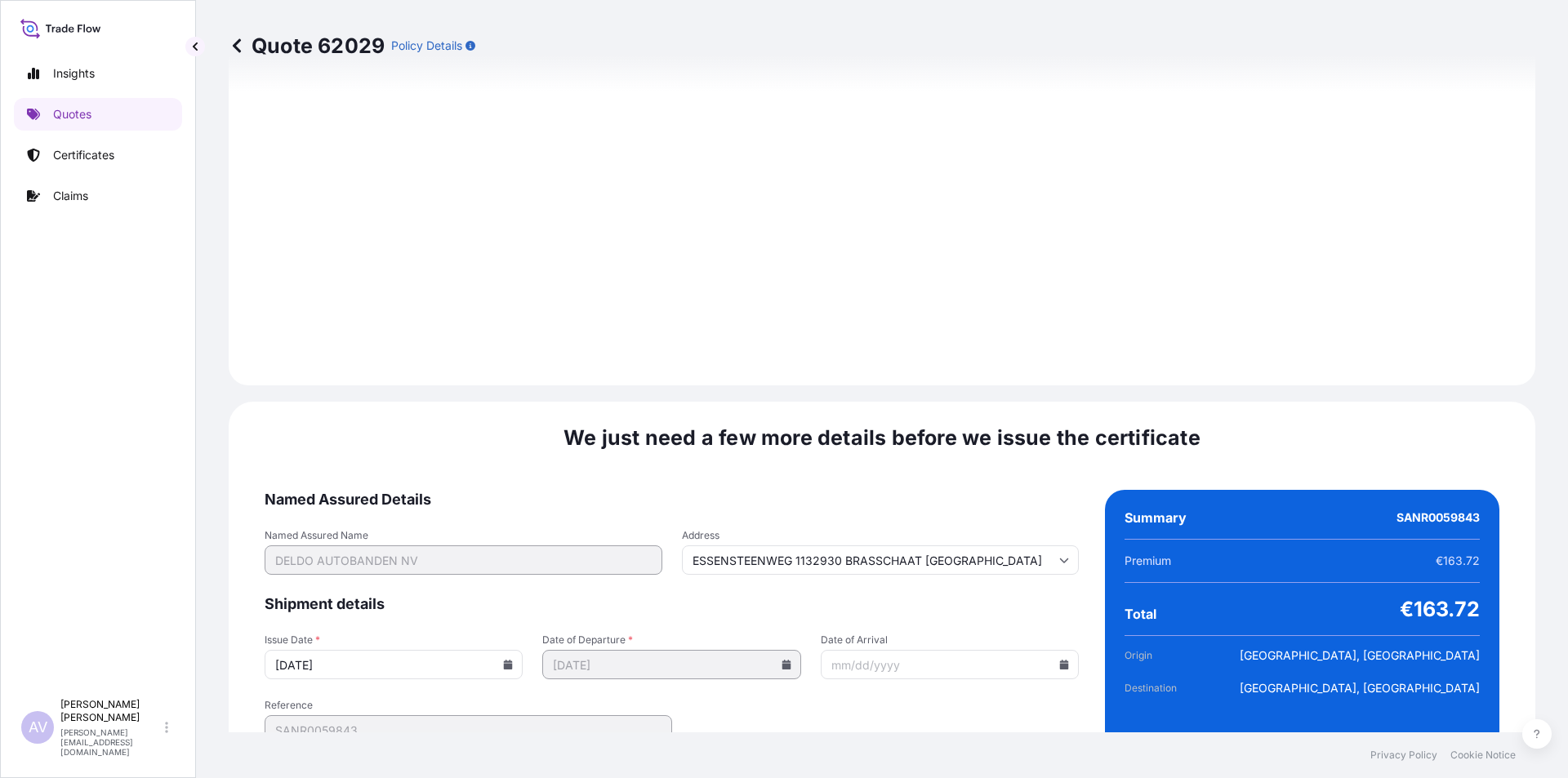
scroll to position [1679, 0]
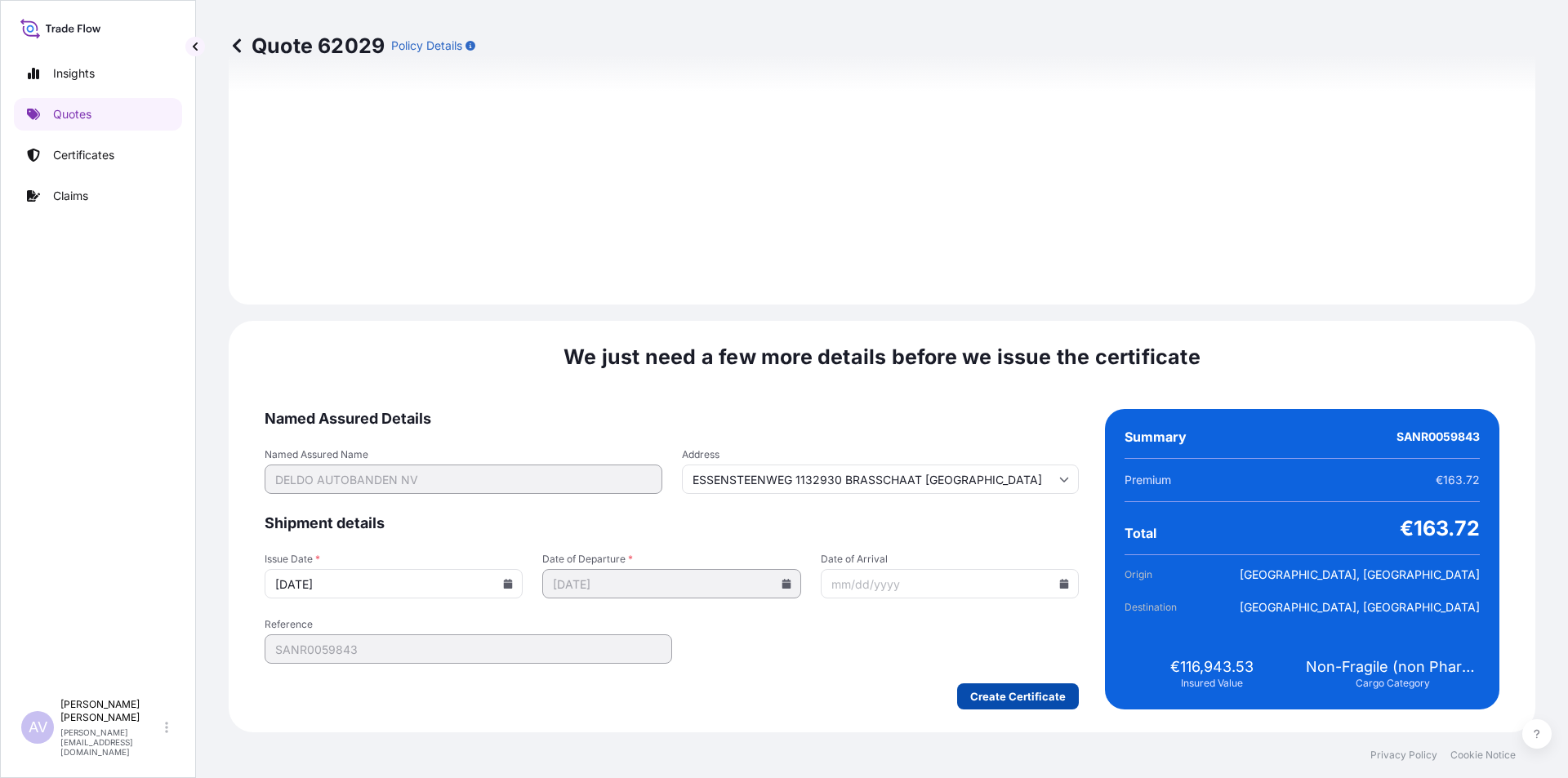
type input "ESSENSTEENWEG 1132930 BRASSCHAAT Belgium"
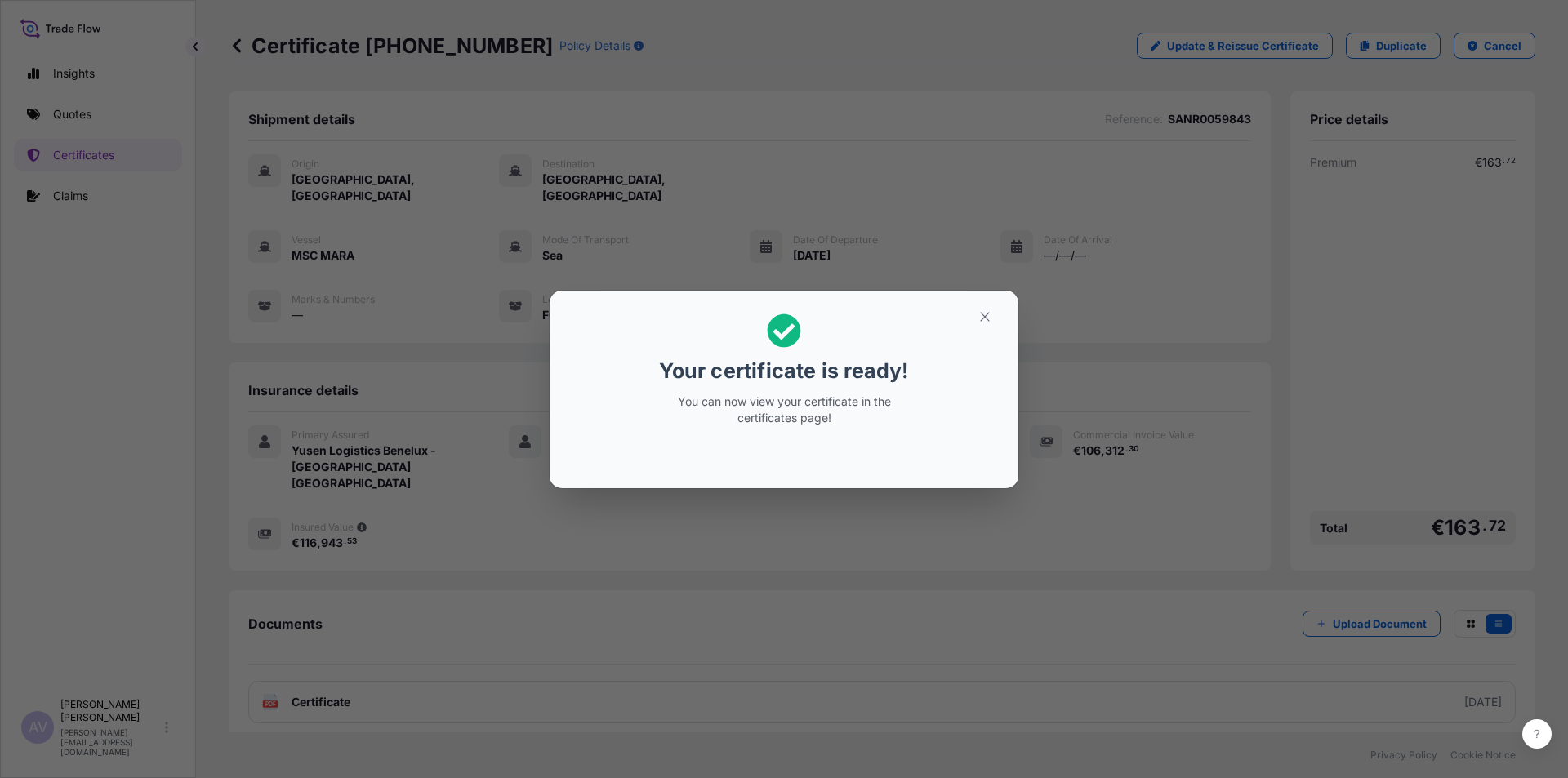
click at [268, 674] on div "Your certificate is ready! You can now view your certificate in the certificate…" at bounding box center [784, 389] width 1568 height 778
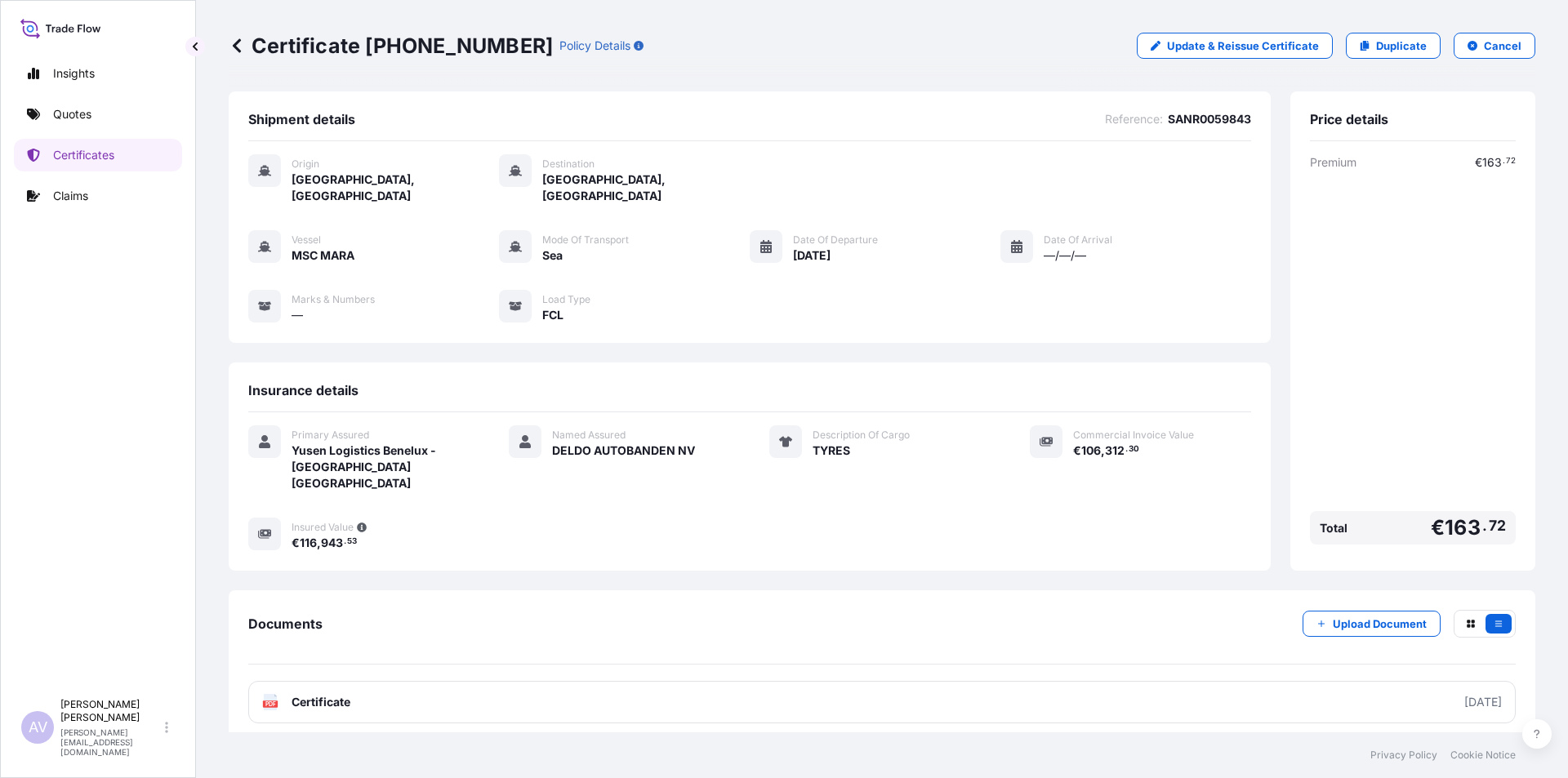
click at [268, 701] on text "PDF" at bounding box center [270, 703] width 11 height 6
click at [39, 735] on span "AV" at bounding box center [38, 727] width 18 height 17
